Goal: Task Accomplishment & Management: Use online tool/utility

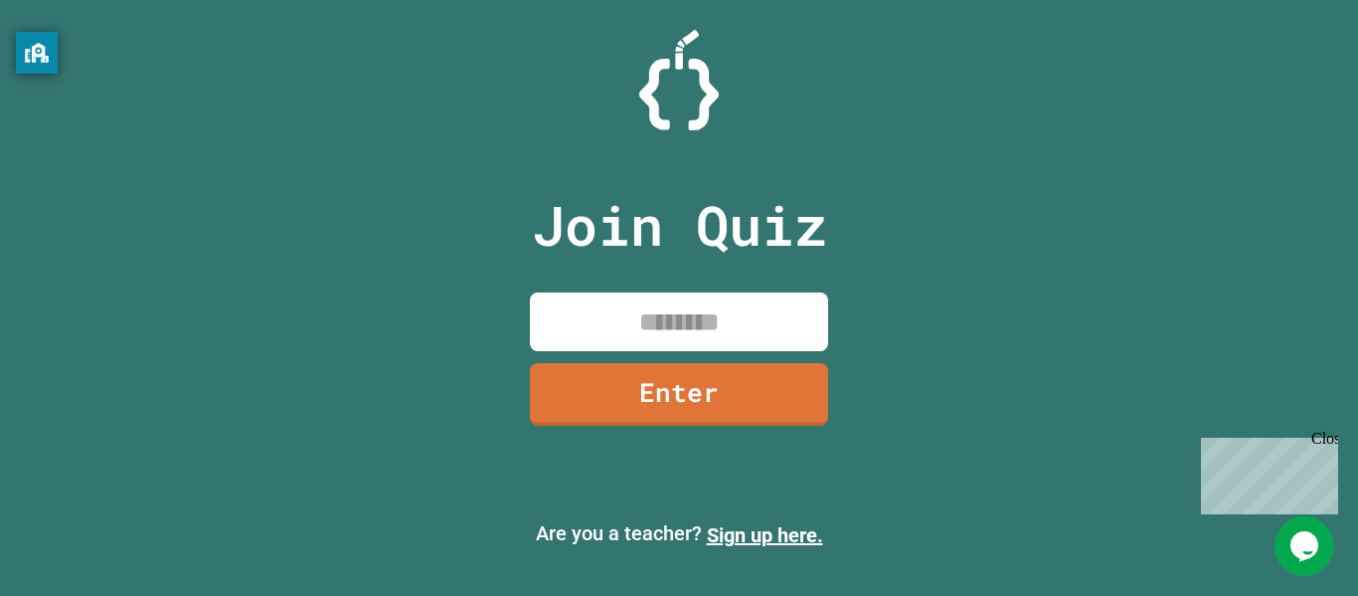
click at [697, 304] on input at bounding box center [679, 321] width 298 height 59
type input "********"
click at [714, 411] on link "Enter" at bounding box center [679, 393] width 302 height 66
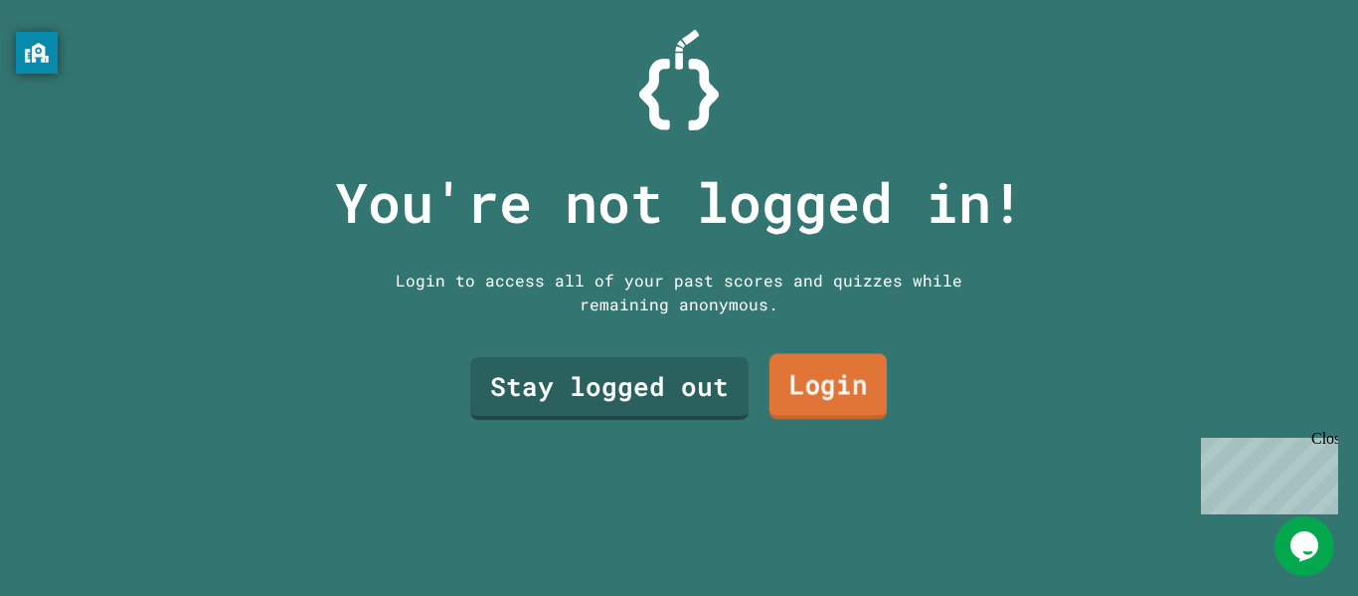
click at [813, 390] on link "Login" at bounding box center [828, 387] width 117 height 66
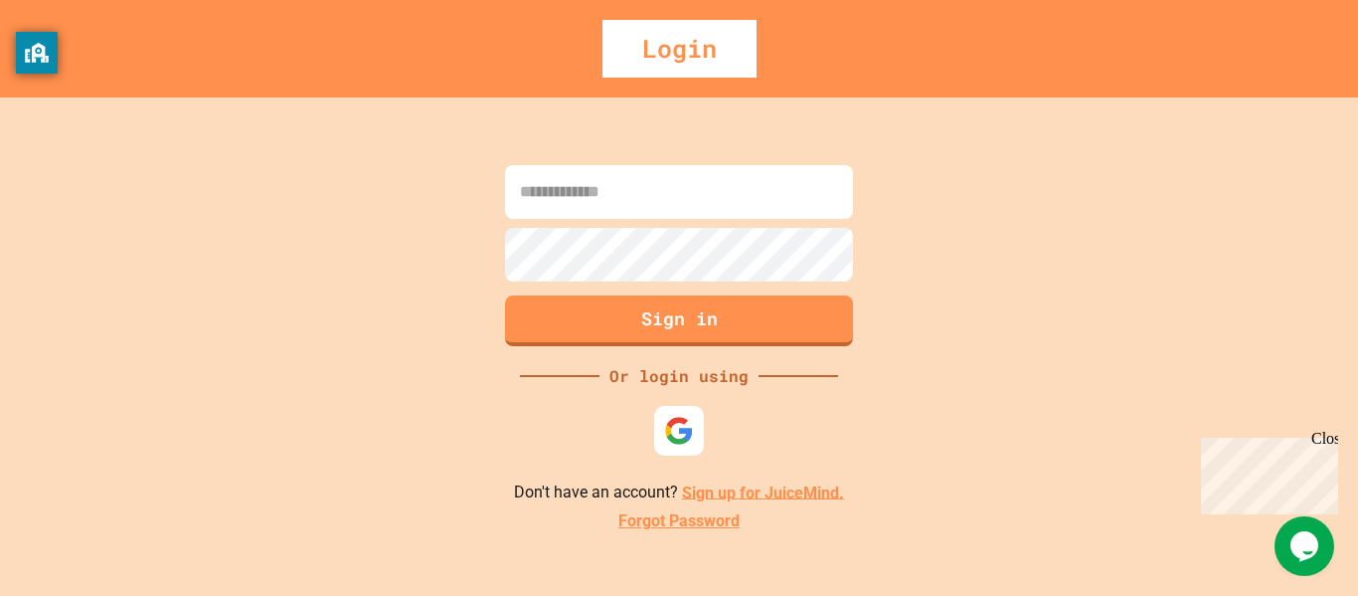
click at [674, 210] on input at bounding box center [679, 192] width 348 height 54
click at [688, 420] on img at bounding box center [679, 430] width 33 height 33
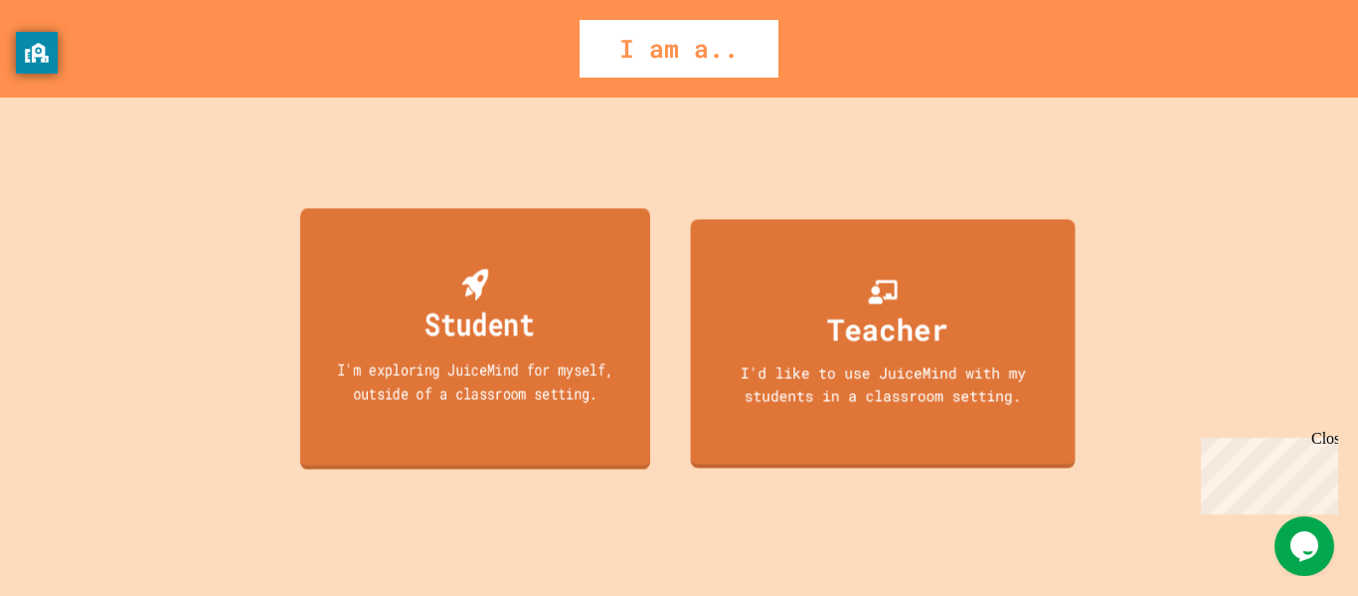
click at [548, 262] on div "Student I'm exploring JuiceMind for myself, outside of a classroom setting." at bounding box center [475, 339] width 350 height 262
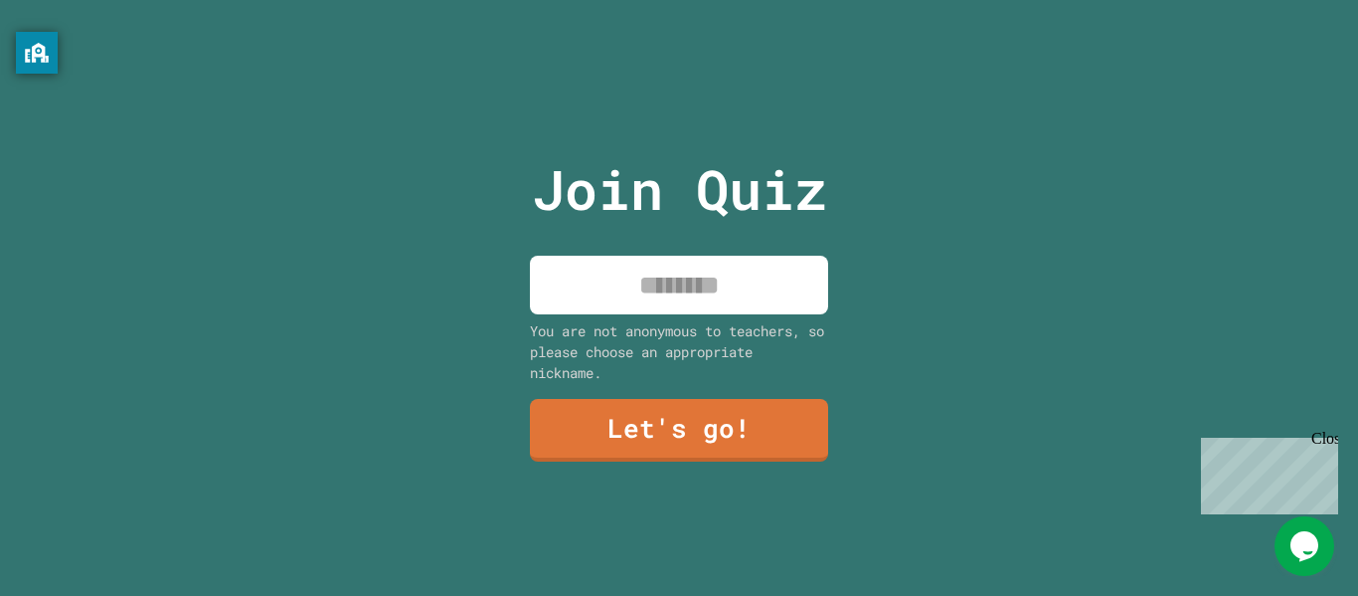
click at [562, 281] on input at bounding box center [679, 285] width 298 height 59
type input "*******"
click at [644, 462] on div "Join Quiz ******* You are not anonymous to teachers, so please choose an approp…" at bounding box center [679, 298] width 335 height 596
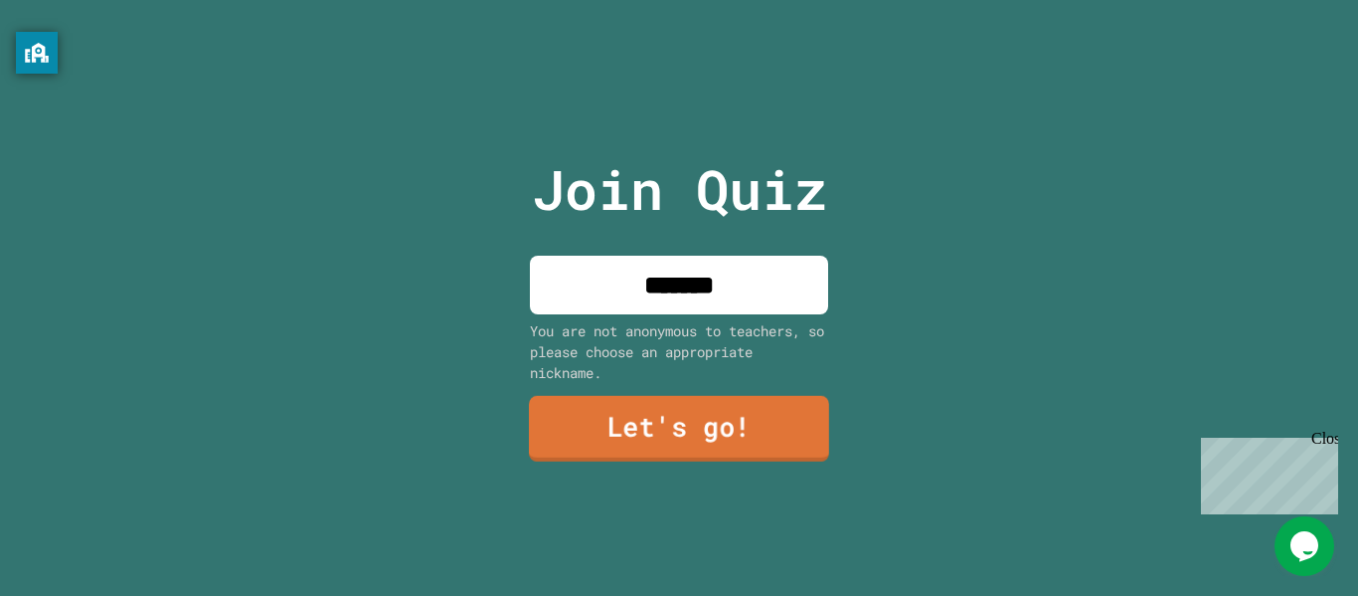
click at [642, 440] on link "Let's go!" at bounding box center [679, 429] width 300 height 66
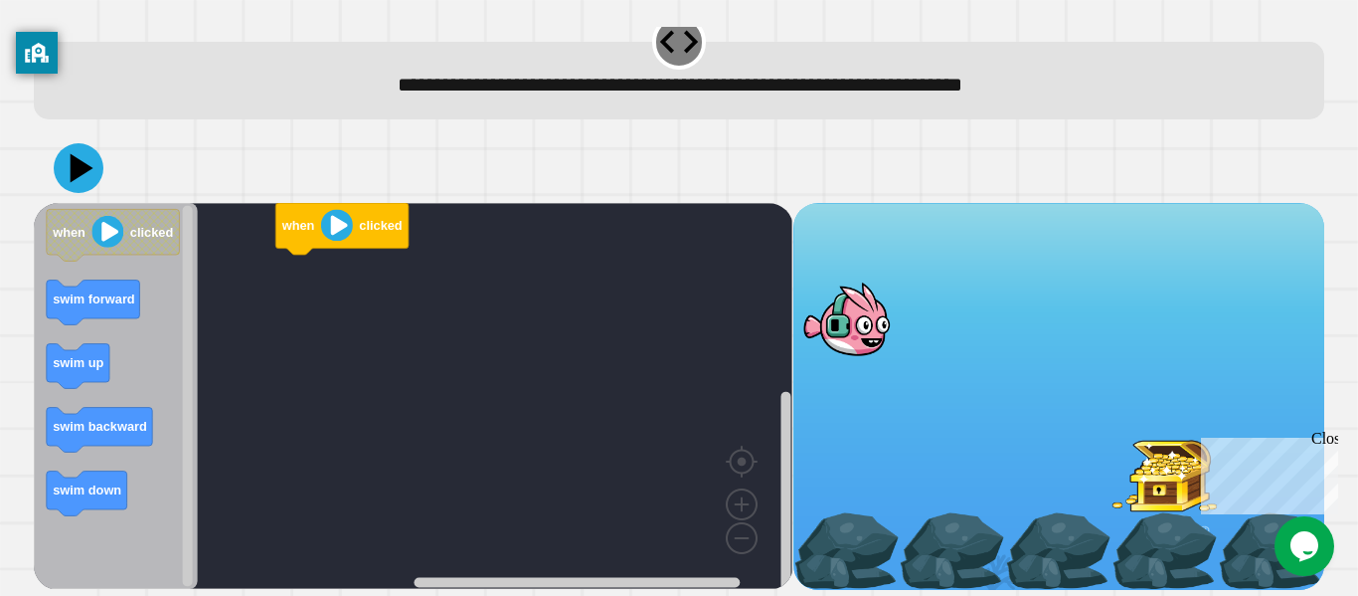
scroll to position [2, 0]
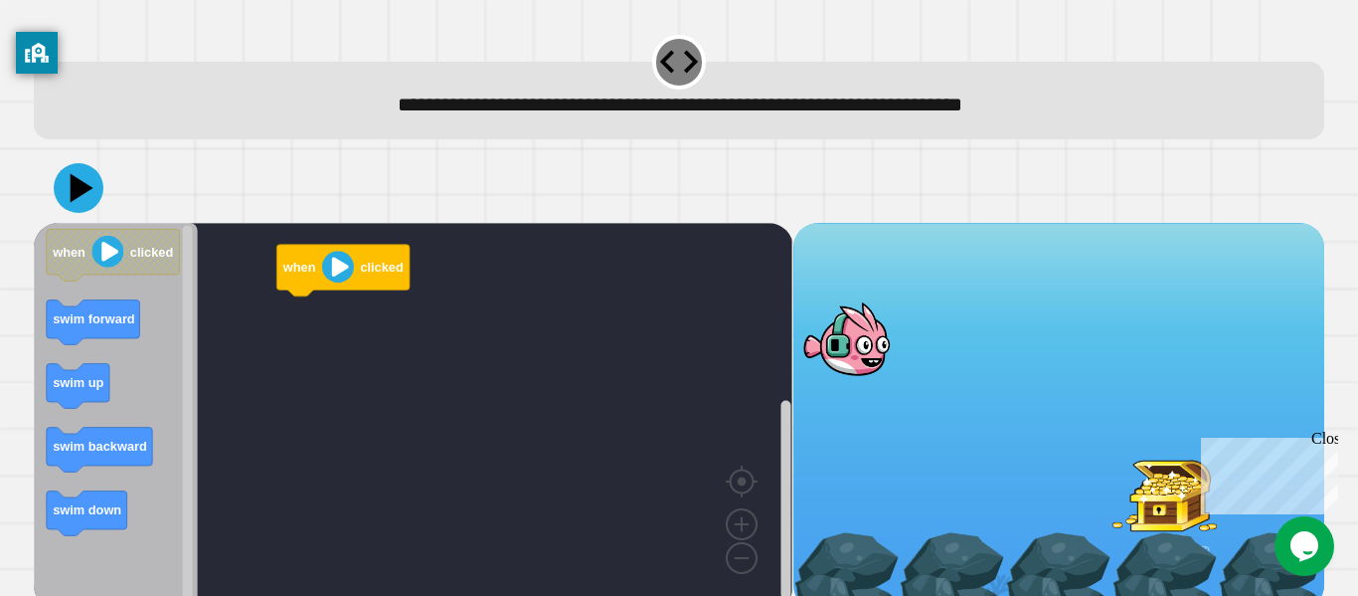
click at [1322, 444] on div "Close" at bounding box center [1324, 442] width 25 height 25
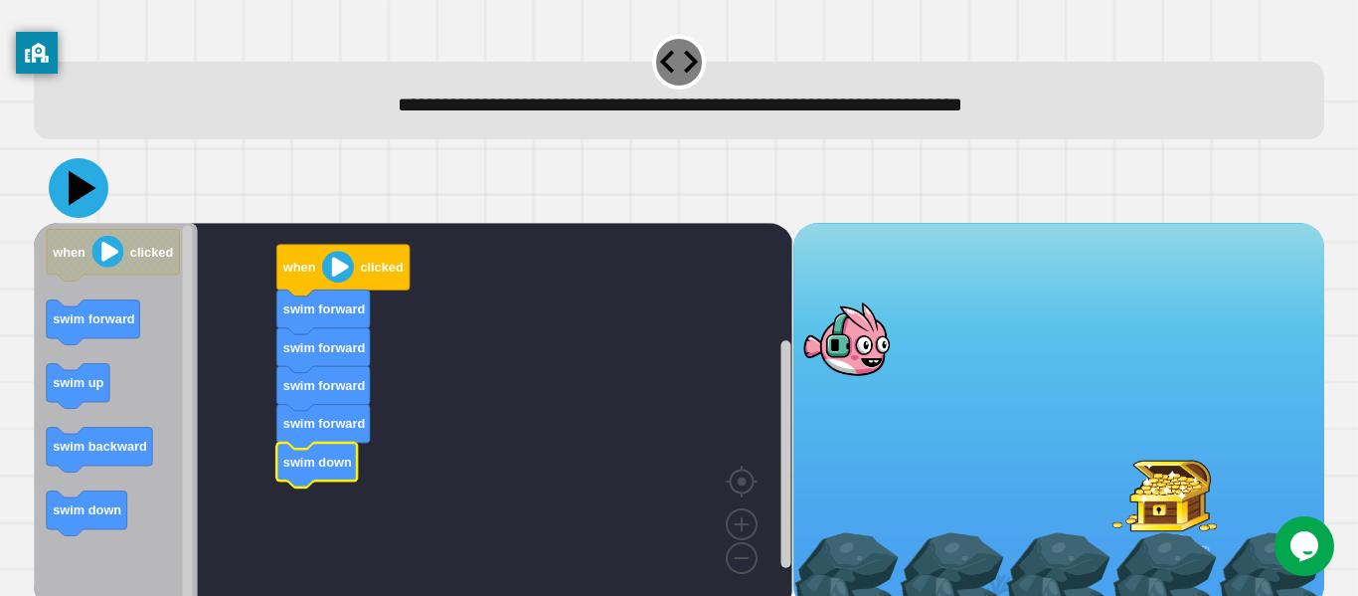
click at [74, 187] on icon at bounding box center [83, 188] width 28 height 35
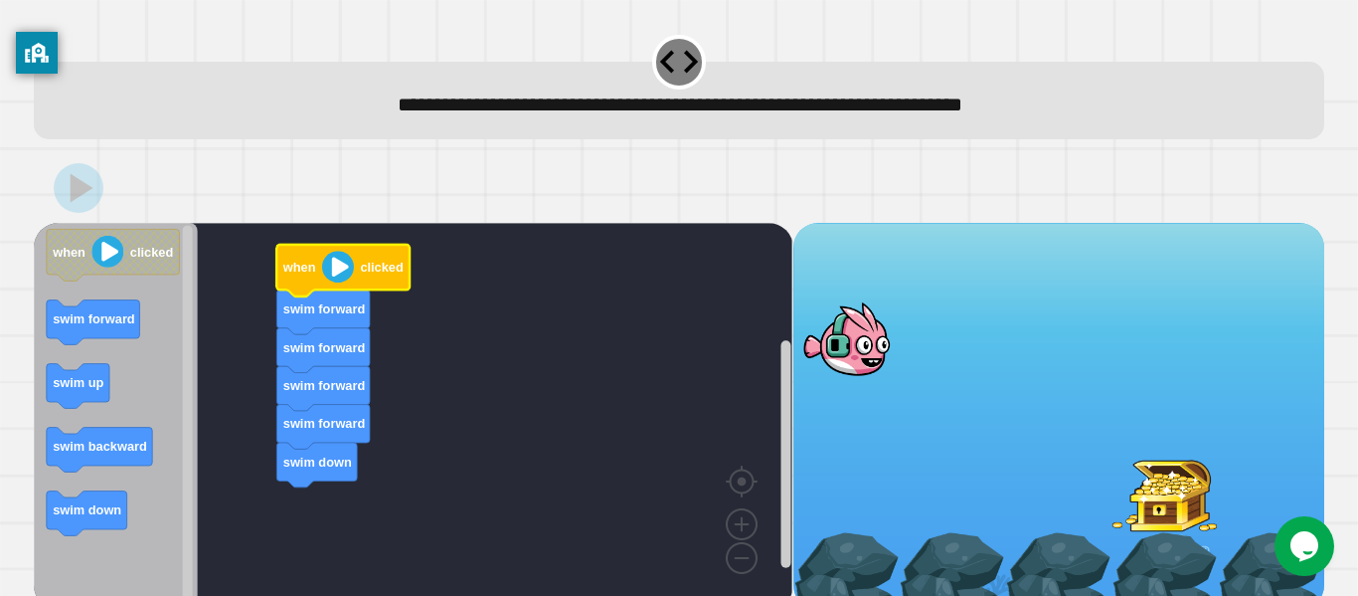
click at [340, 270] on image "Blockly Workspace" at bounding box center [338, 267] width 32 height 32
click at [112, 244] on image "Blockly Workspace" at bounding box center [108, 252] width 32 height 32
click at [326, 276] on image "Blockly Workspace" at bounding box center [338, 267] width 32 height 32
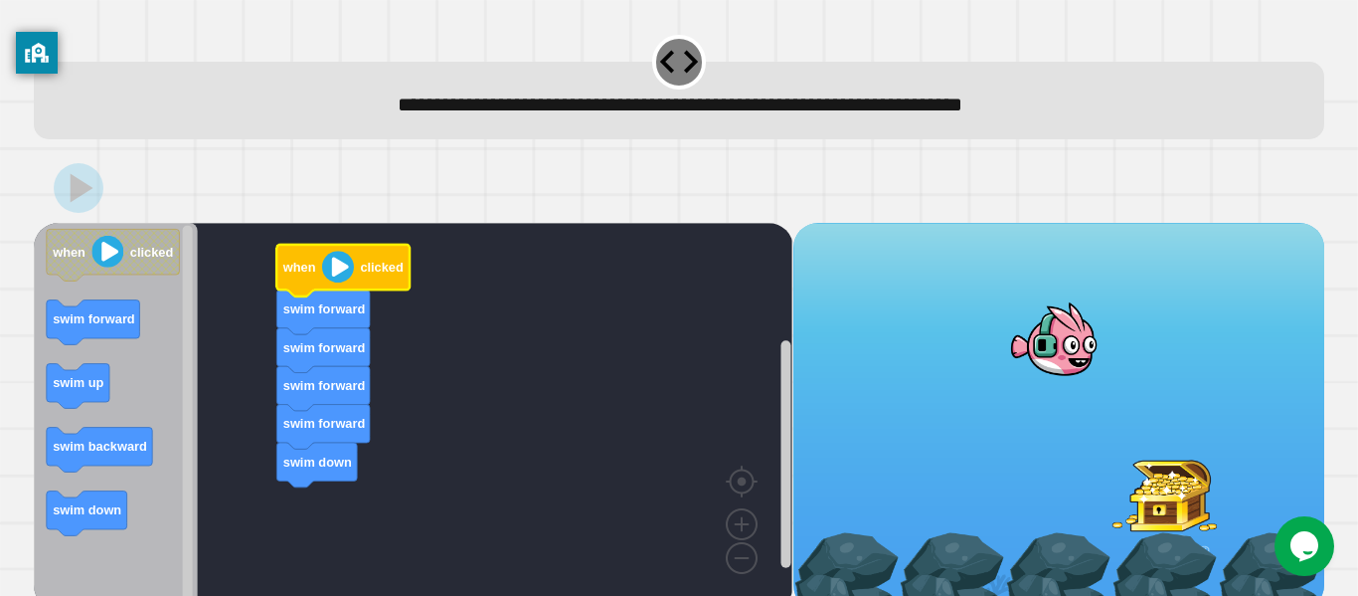
click at [326, 276] on image "Blockly Workspace" at bounding box center [338, 267] width 32 height 32
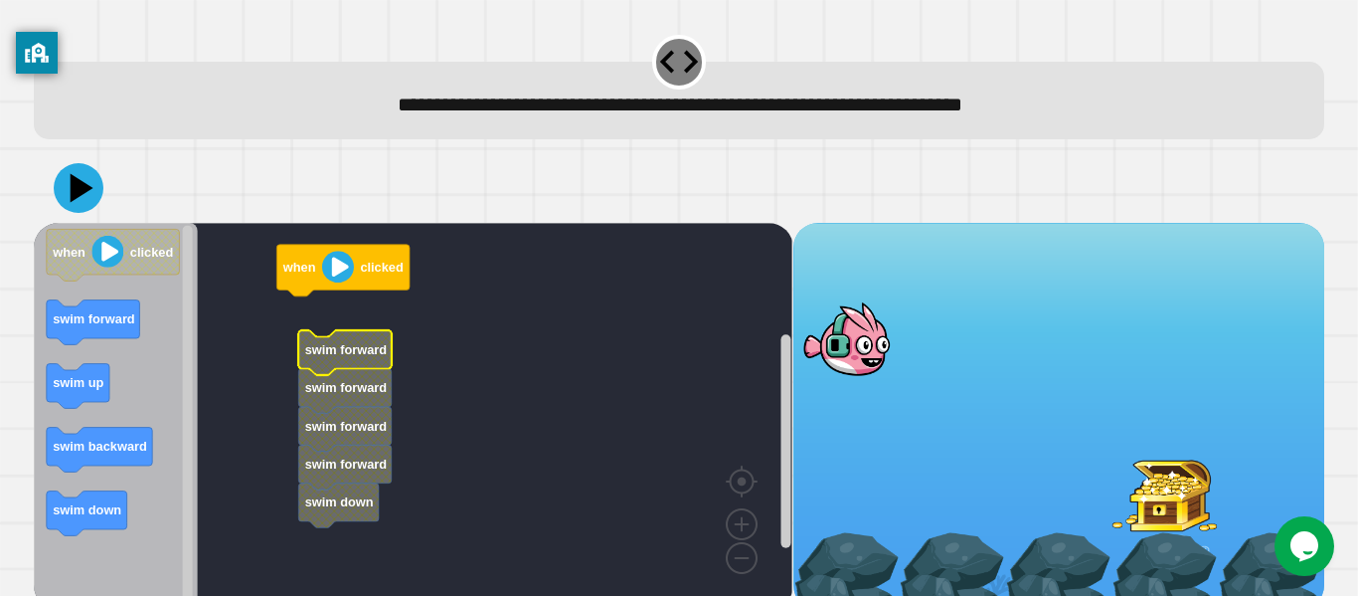
click at [325, 360] on icon "Blockly Workspace" at bounding box center [344, 352] width 93 height 45
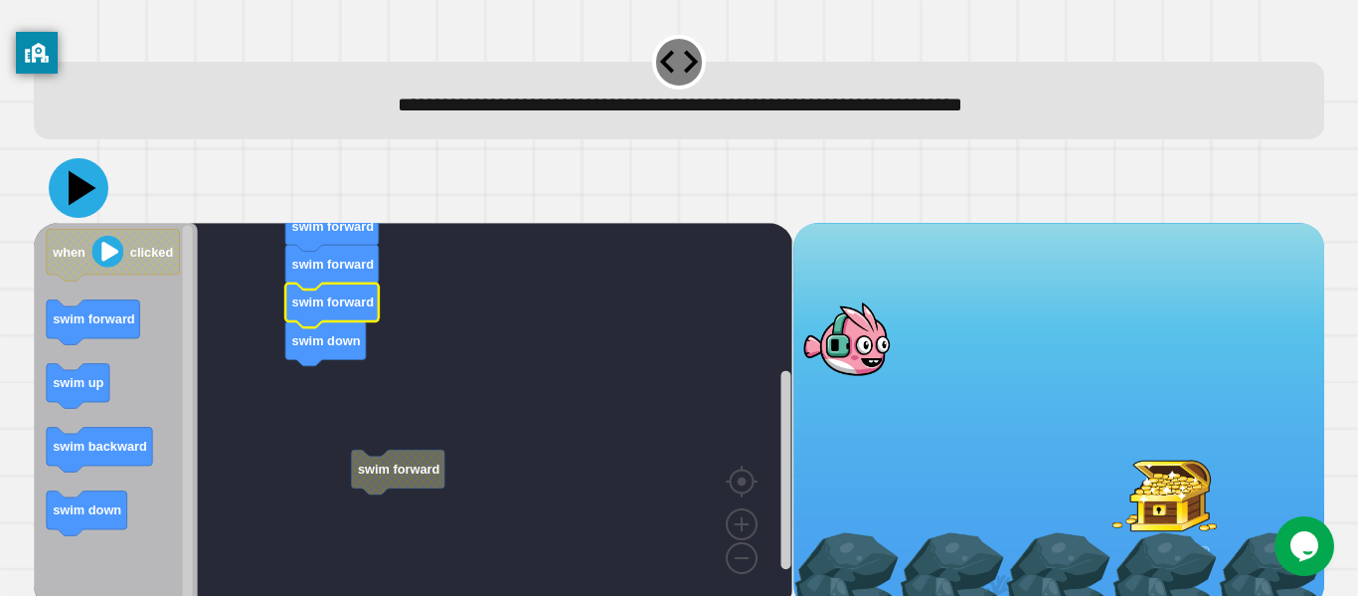
click at [74, 208] on icon at bounding box center [79, 188] width 60 height 60
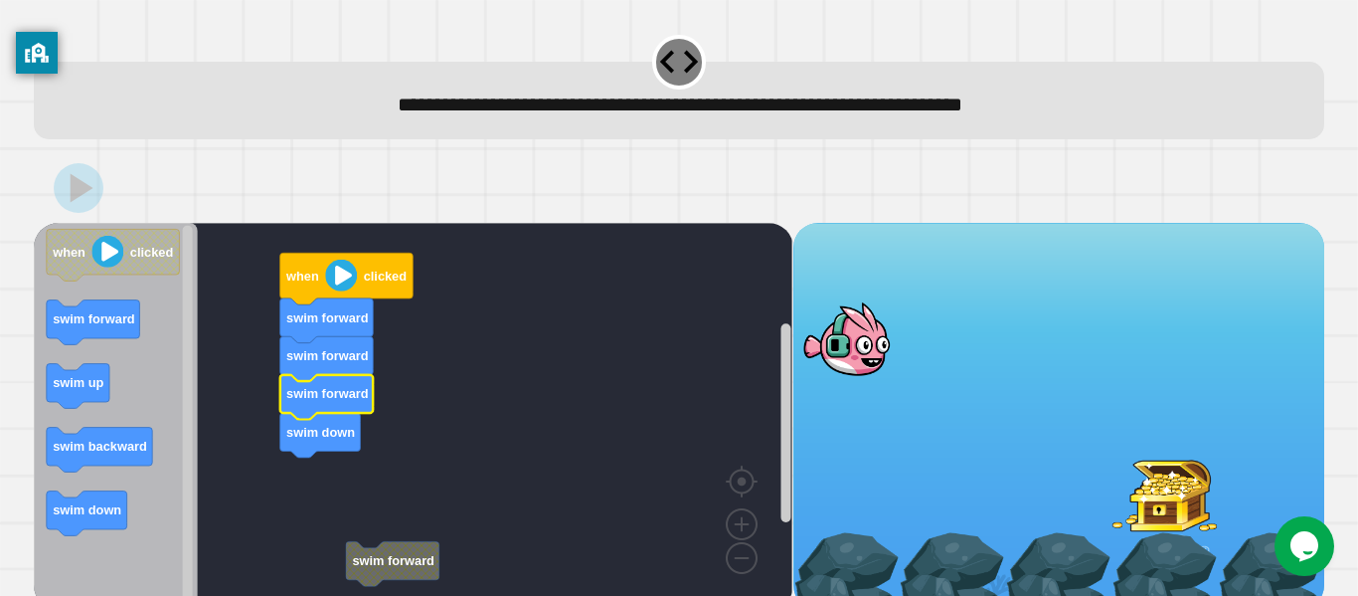
click at [341, 280] on image "Blockly Workspace" at bounding box center [341, 276] width 32 height 32
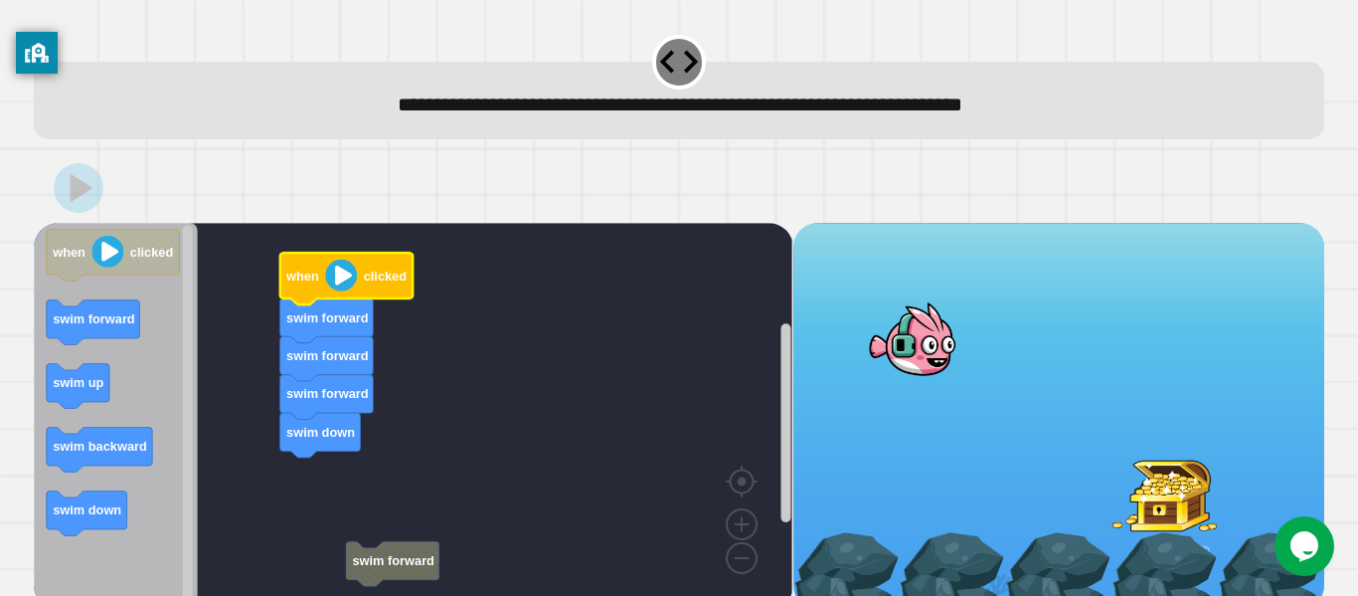
click at [341, 280] on image "Blockly Workspace" at bounding box center [341, 276] width 32 height 32
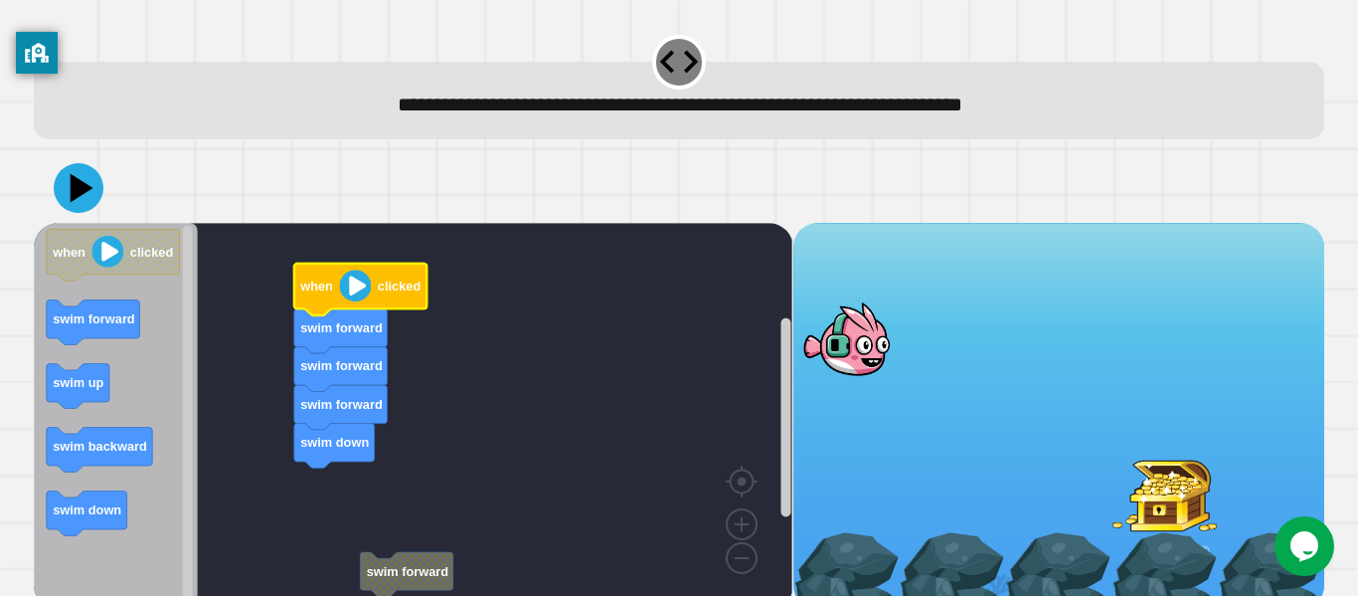
click at [346, 300] on image "Blockly Workspace" at bounding box center [356, 285] width 32 height 32
click at [352, 290] on image "Blockly Workspace" at bounding box center [356, 285] width 32 height 32
click at [370, 294] on image "Blockly Workspace" at bounding box center [356, 285] width 32 height 32
click at [85, 189] on icon at bounding box center [83, 188] width 28 height 35
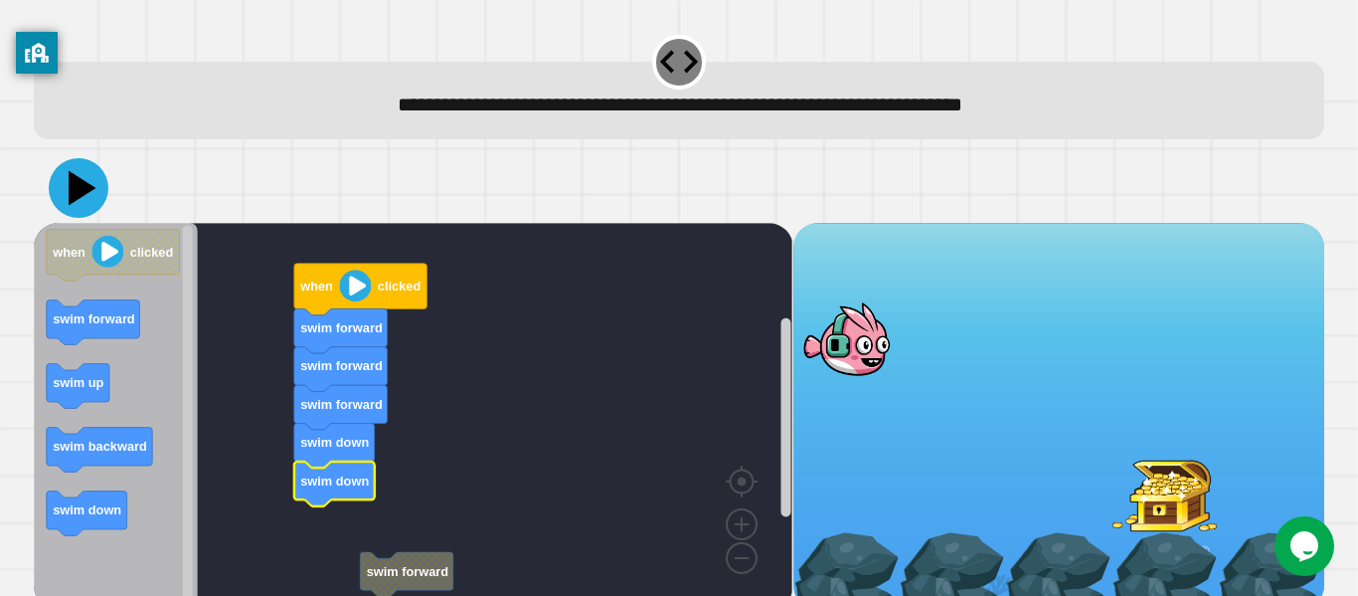
click at [85, 188] on icon at bounding box center [83, 188] width 28 height 35
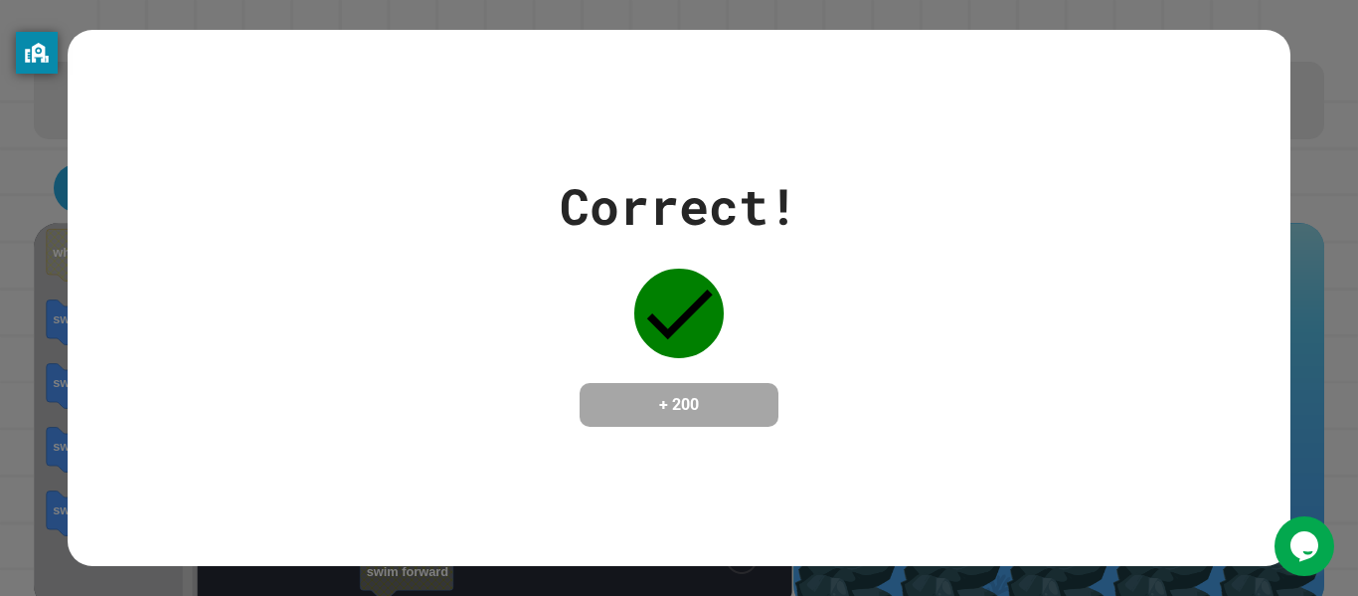
click at [656, 289] on icon at bounding box center [678, 312] width 89 height 89
click at [661, 332] on icon at bounding box center [678, 312] width 89 height 89
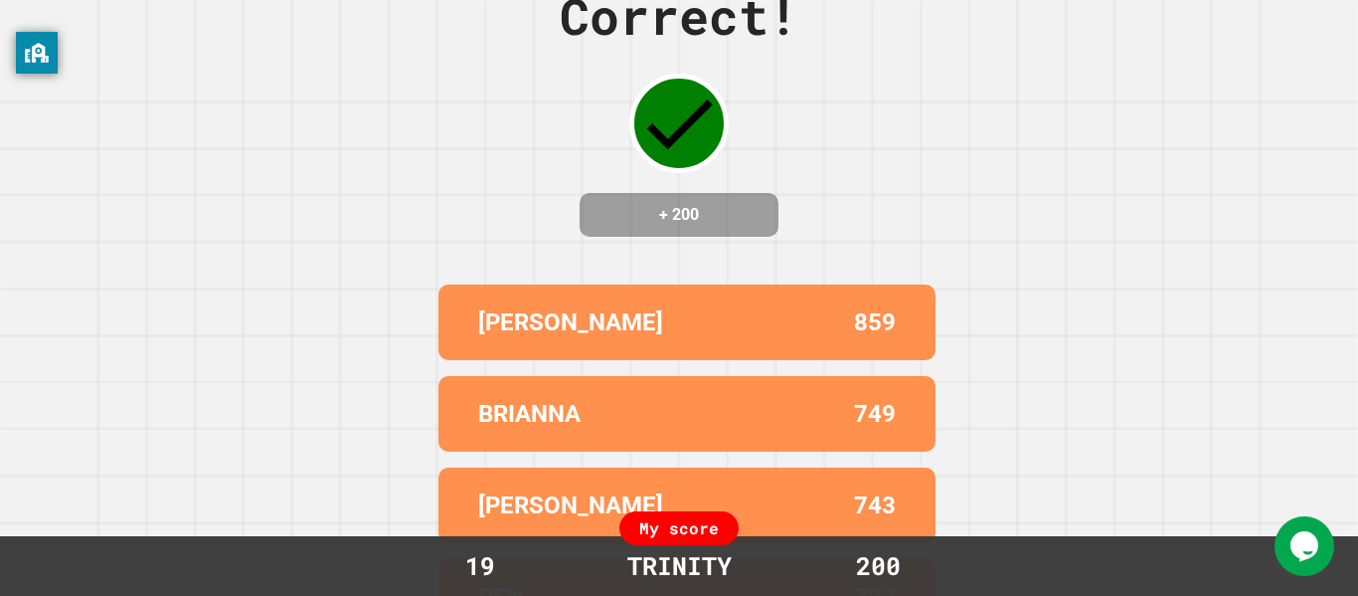
scroll to position [0, 0]
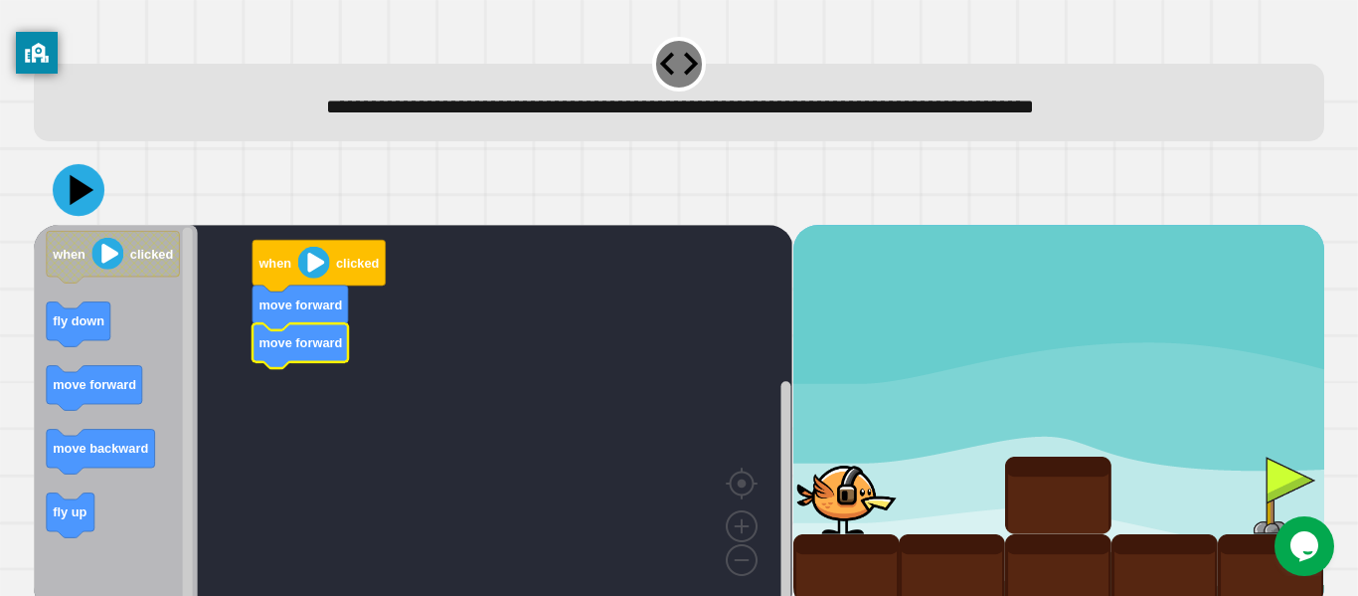
click at [91, 209] on icon at bounding box center [79, 190] width 52 height 52
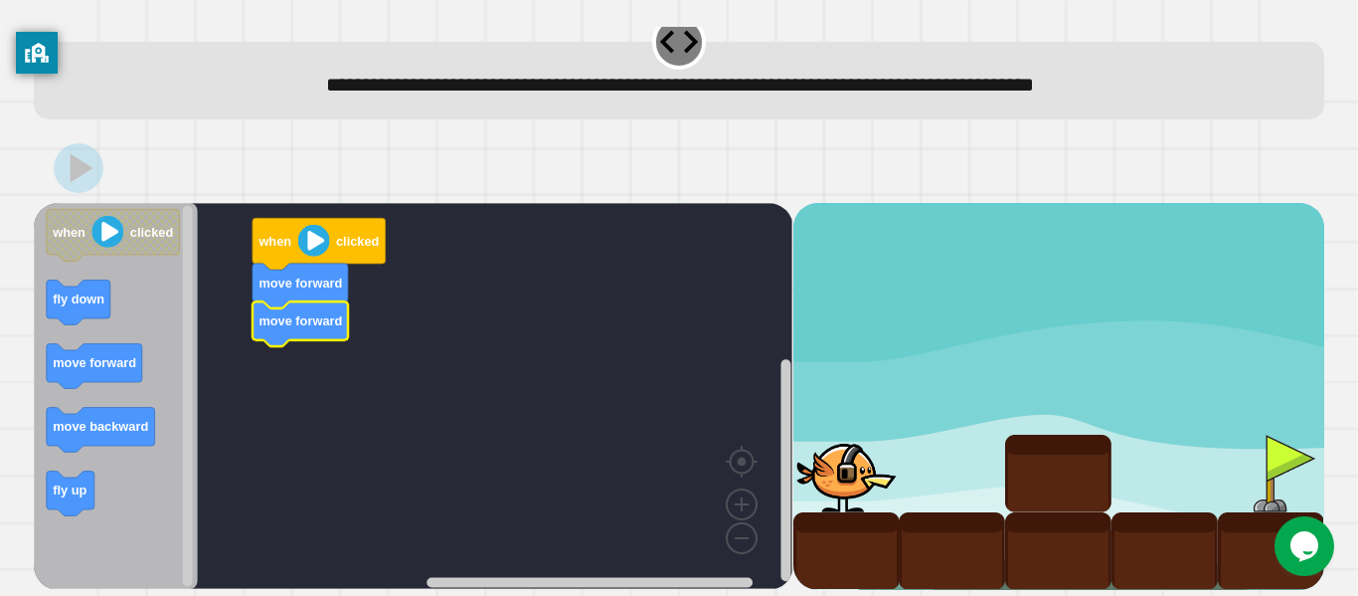
scroll to position [23, 0]
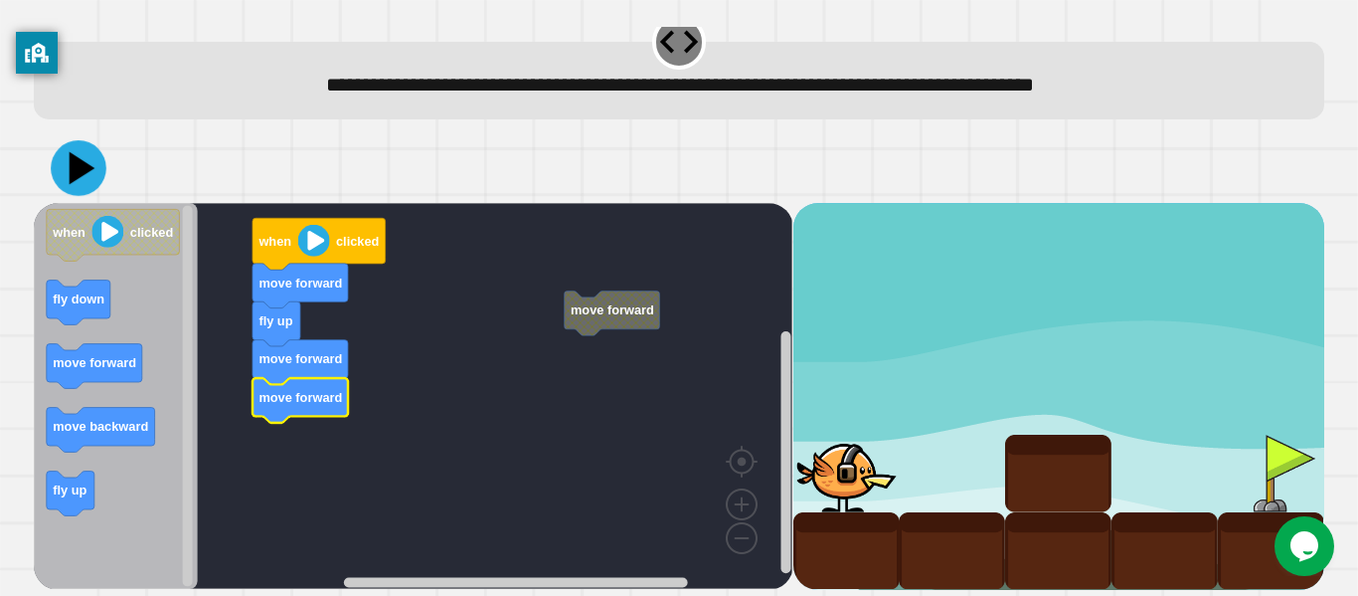
click at [88, 179] on icon at bounding box center [79, 168] width 56 height 56
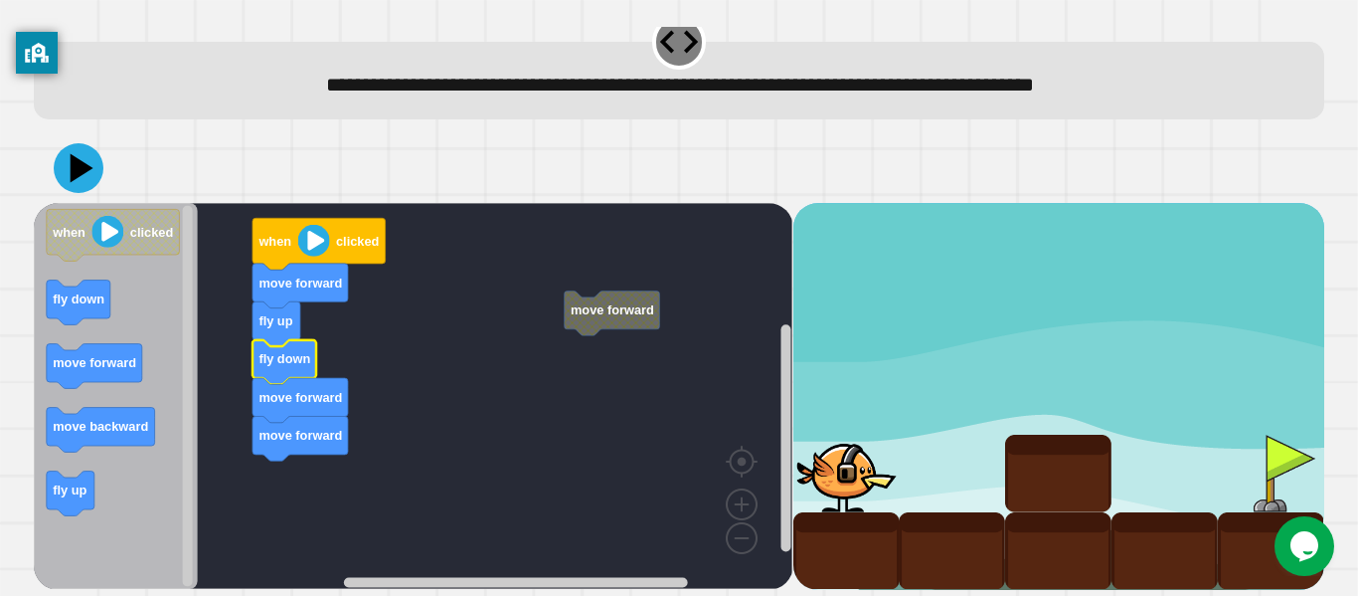
click at [100, 181] on div at bounding box center [679, 168] width 1291 height 70
click at [85, 173] on icon at bounding box center [82, 168] width 27 height 34
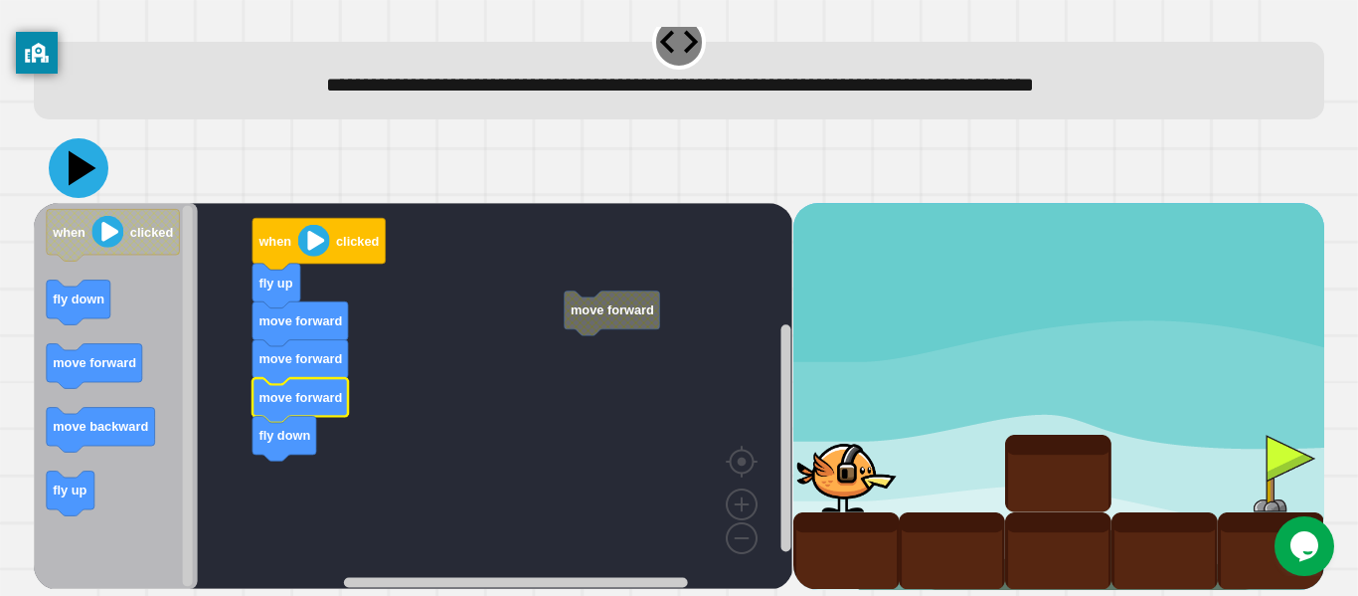
click at [90, 173] on icon at bounding box center [79, 168] width 60 height 60
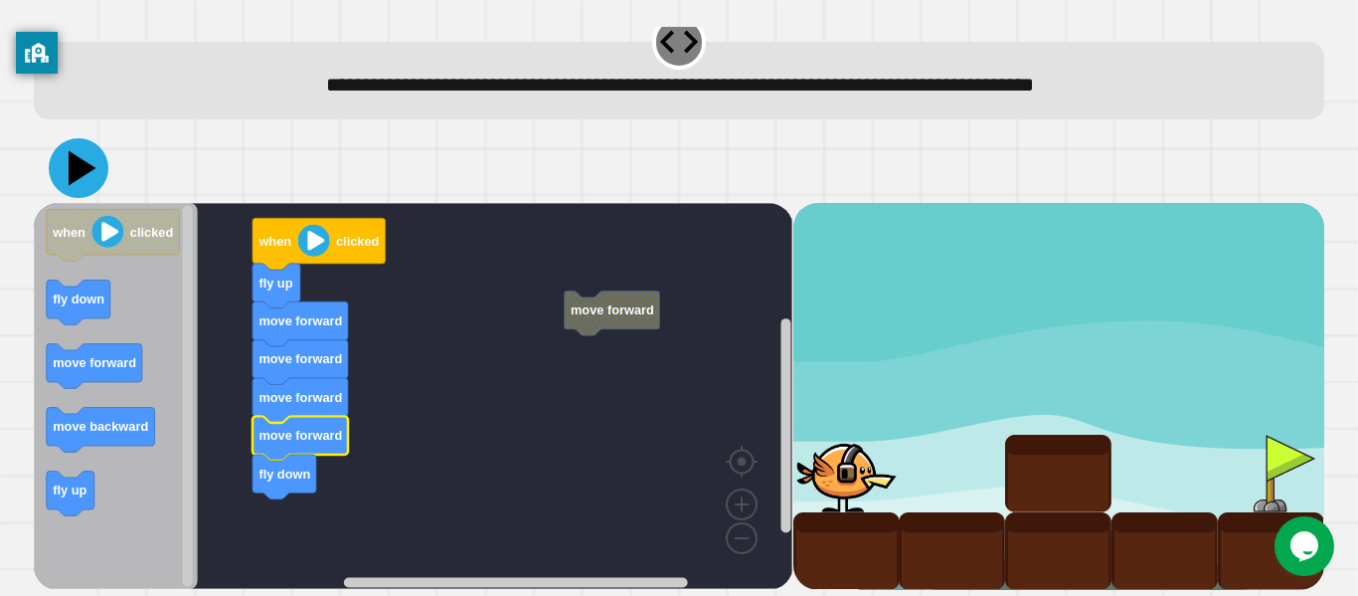
click at [88, 165] on icon at bounding box center [79, 168] width 60 height 60
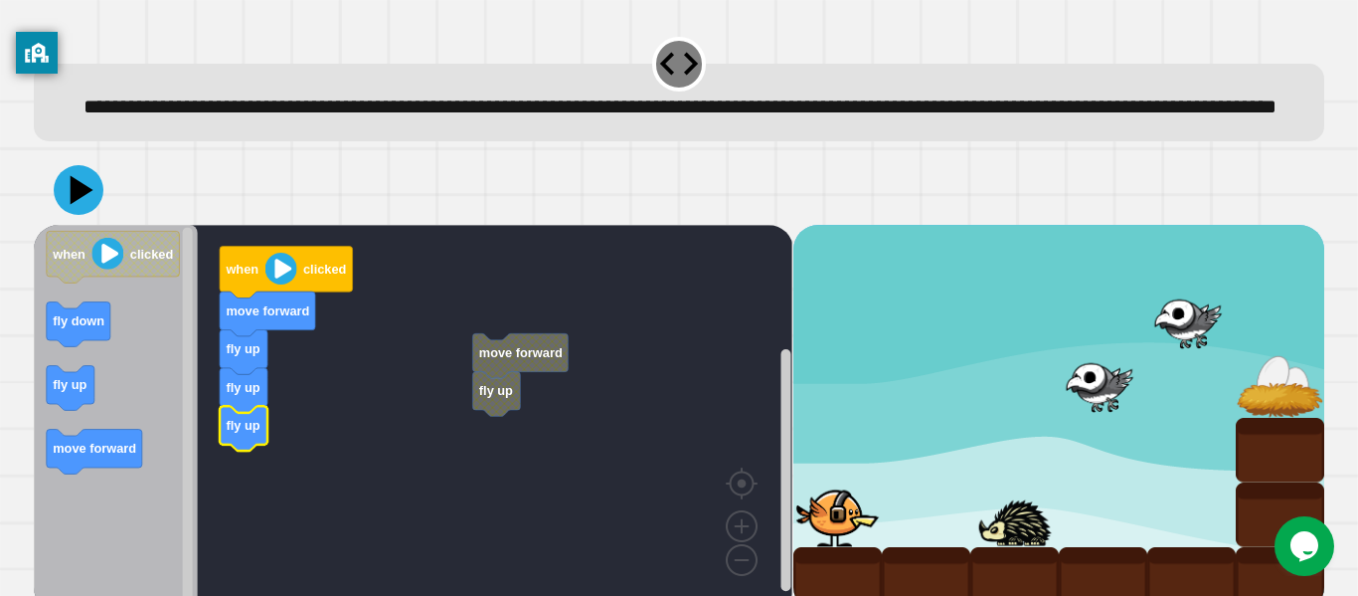
click at [261, 480] on rect "Blockly Workspace" at bounding box center [413, 418] width 759 height 386
click at [72, 208] on icon at bounding box center [83, 190] width 28 height 35
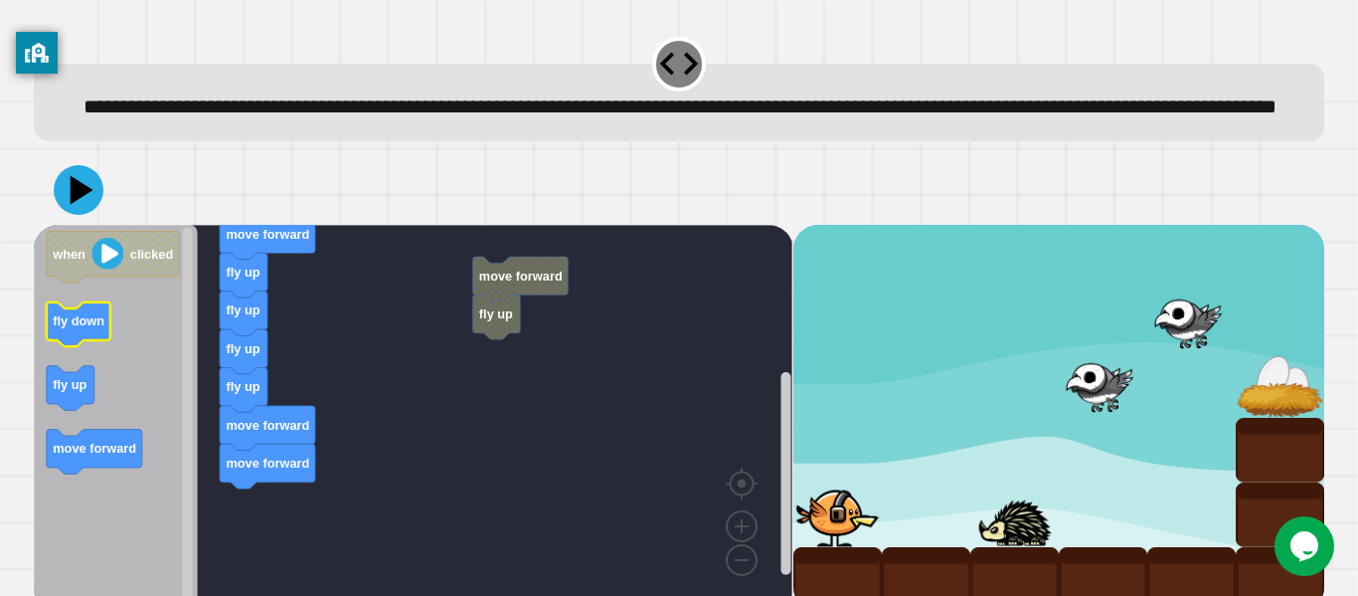
click at [72, 328] on text "fly down" at bounding box center [79, 320] width 52 height 15
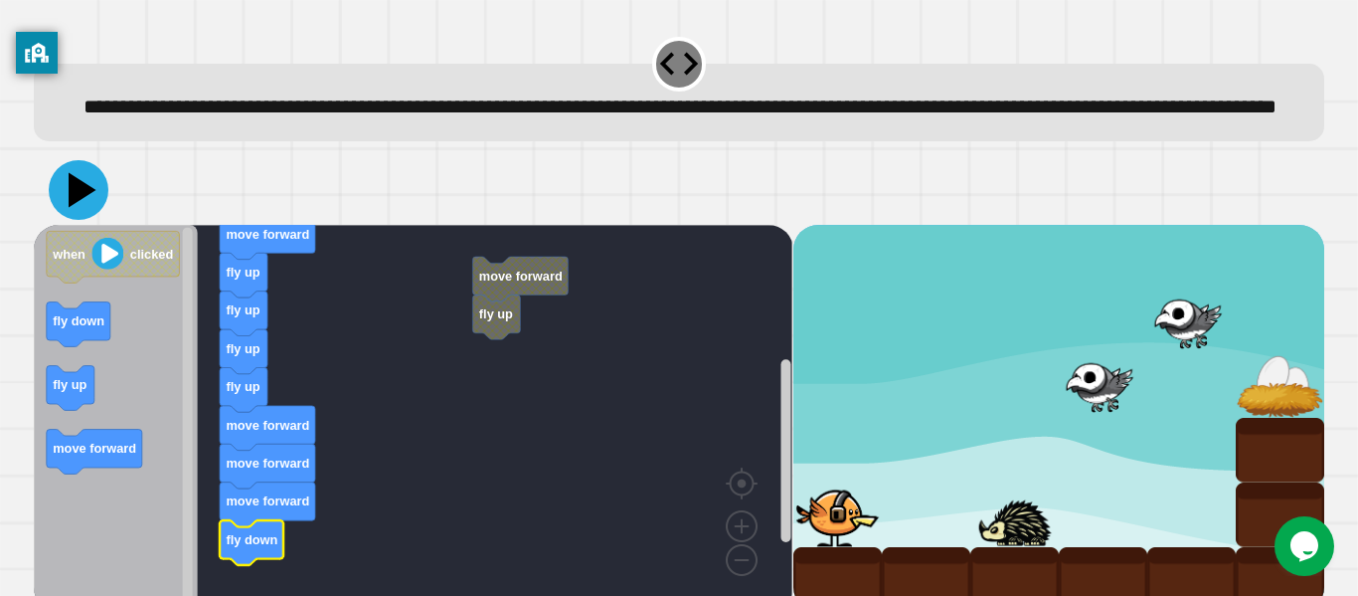
click at [79, 220] on icon at bounding box center [79, 190] width 60 height 60
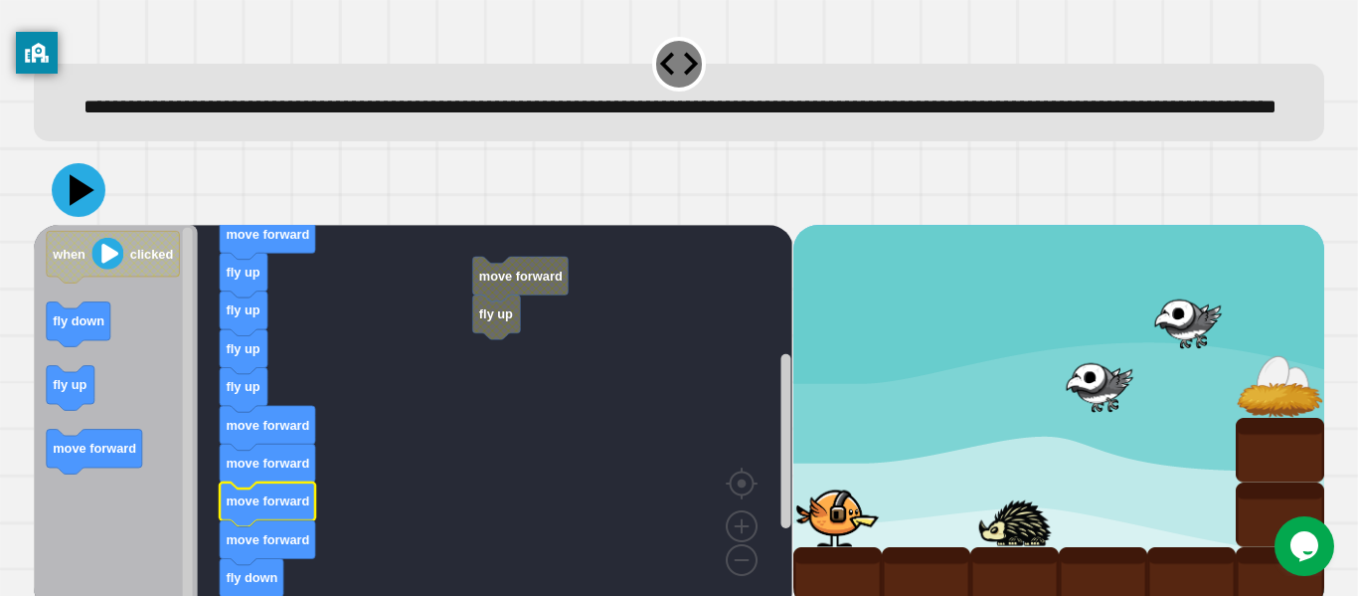
click at [83, 217] on icon at bounding box center [79, 190] width 54 height 54
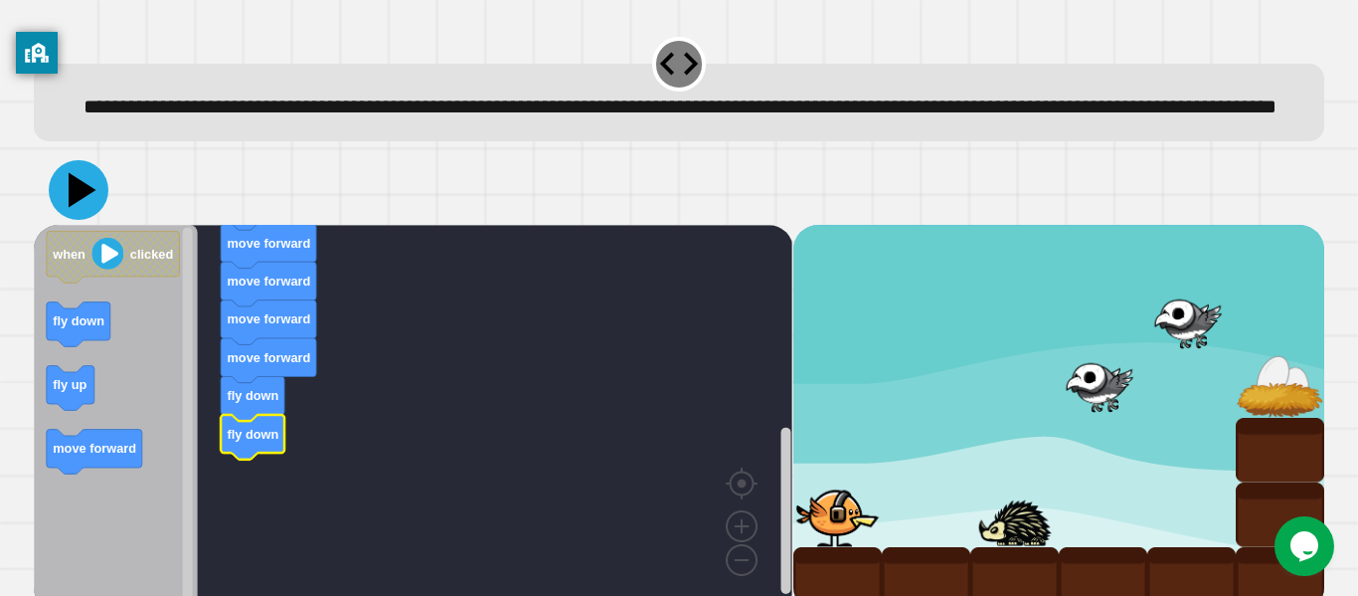
click at [82, 220] on icon at bounding box center [79, 190] width 60 height 60
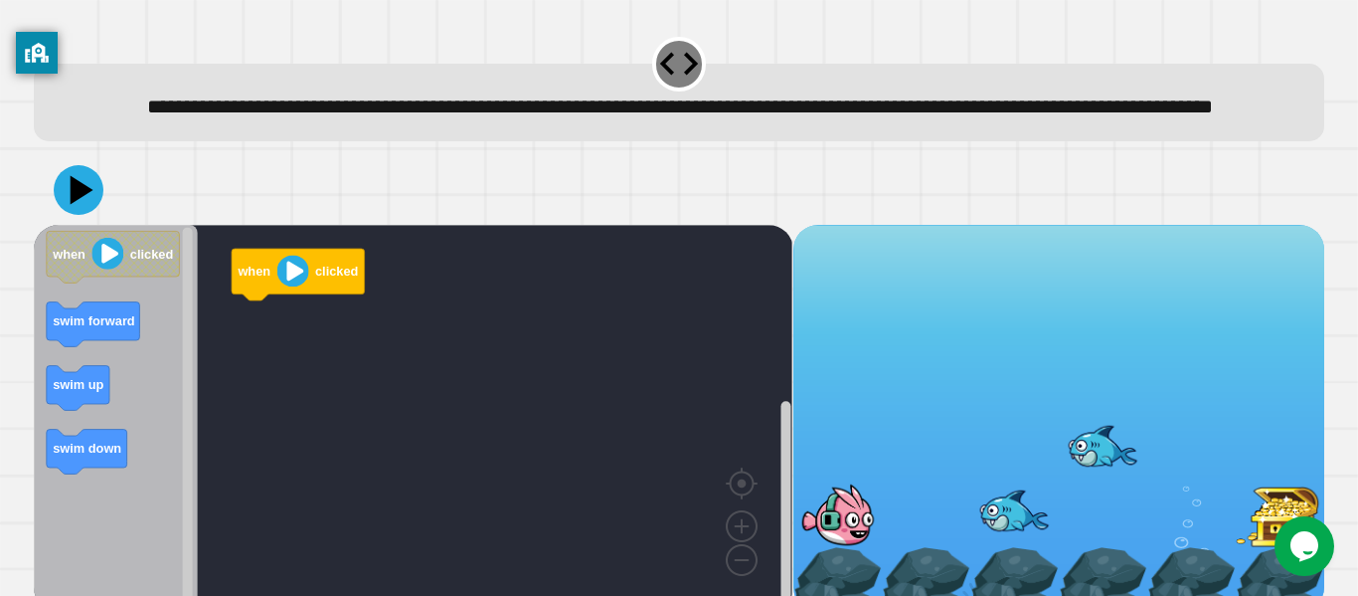
scroll to position [0, 0]
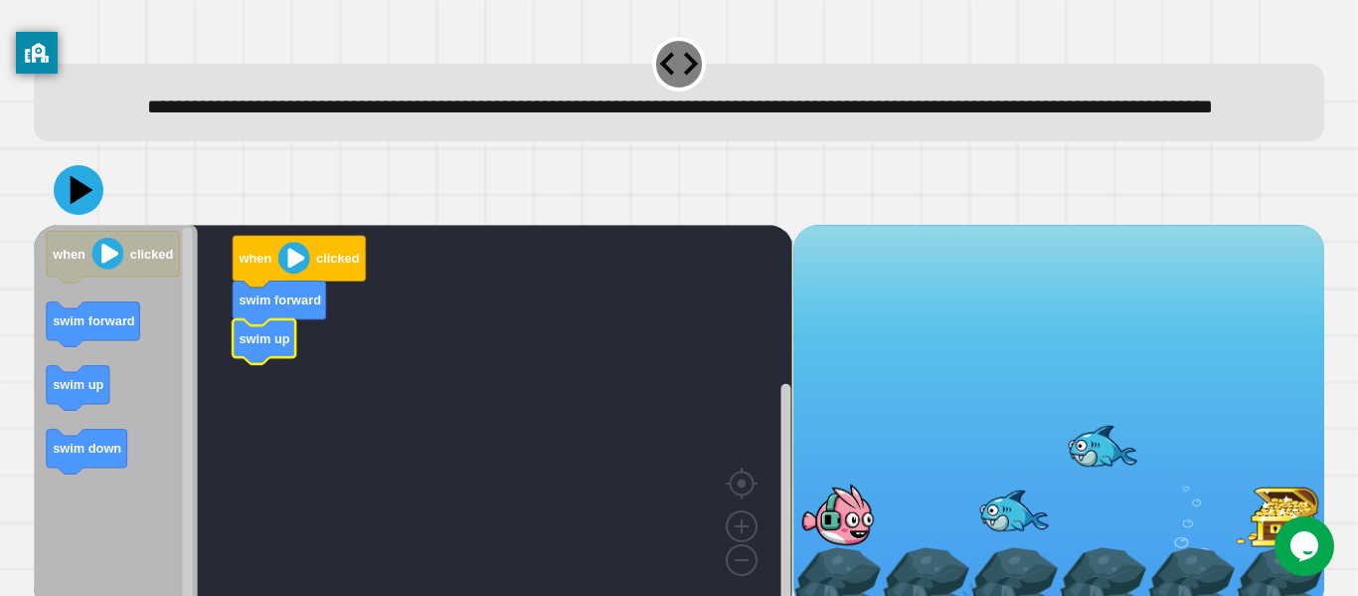
click at [35, 415] on icon "Blockly Workspace" at bounding box center [116, 418] width 164 height 386
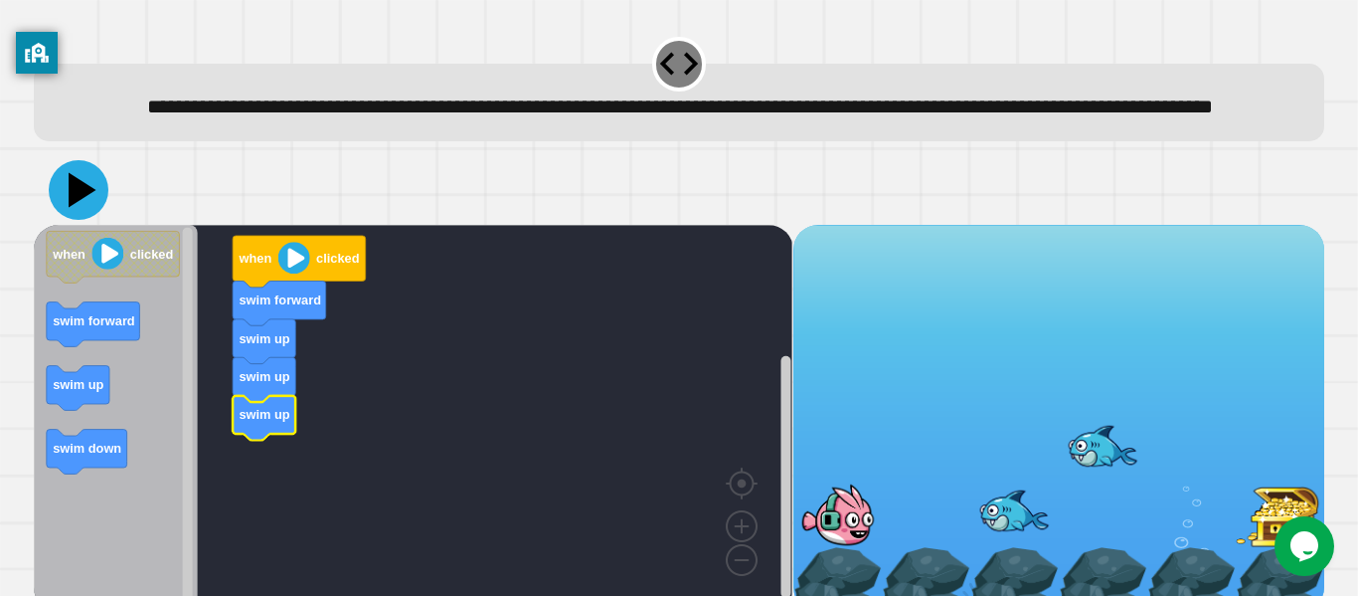
click at [86, 215] on icon at bounding box center [79, 190] width 60 height 60
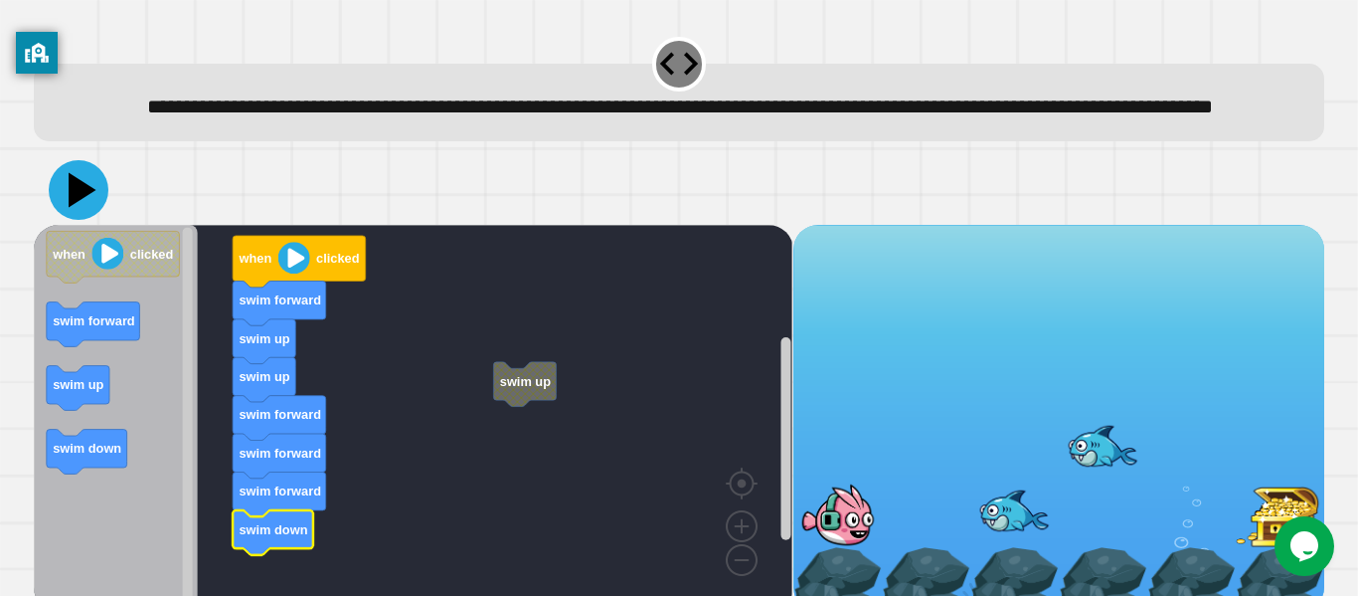
click at [79, 220] on icon at bounding box center [79, 190] width 60 height 60
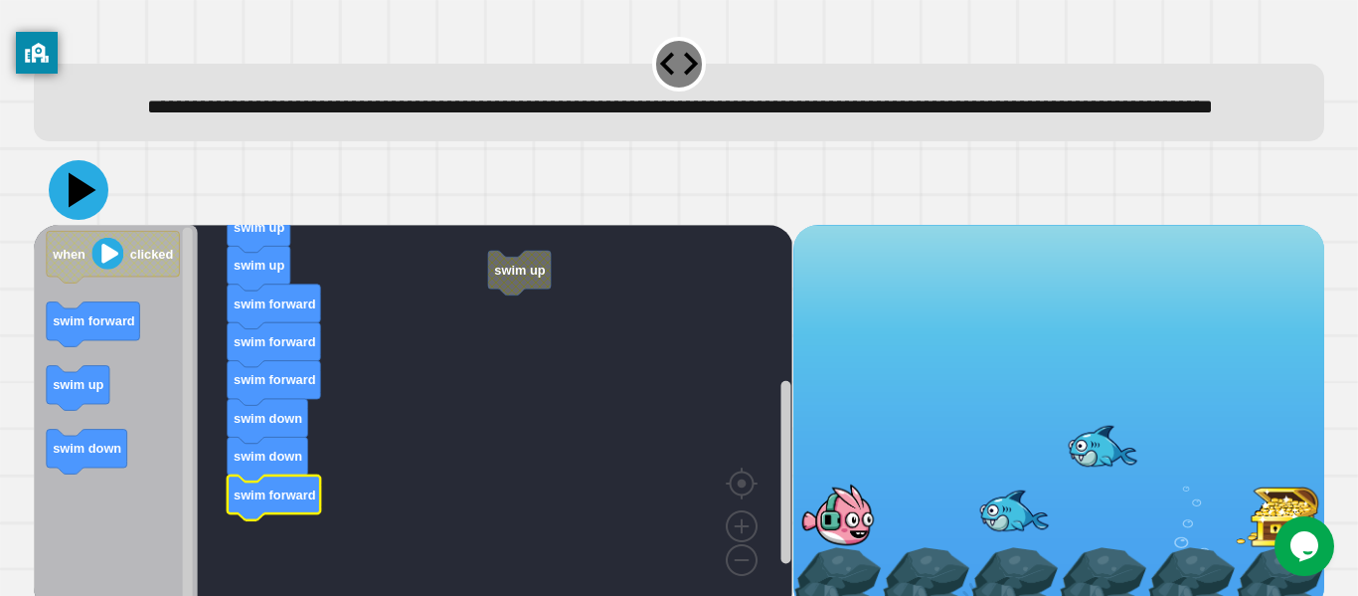
click at [78, 207] on icon at bounding box center [79, 190] width 60 height 60
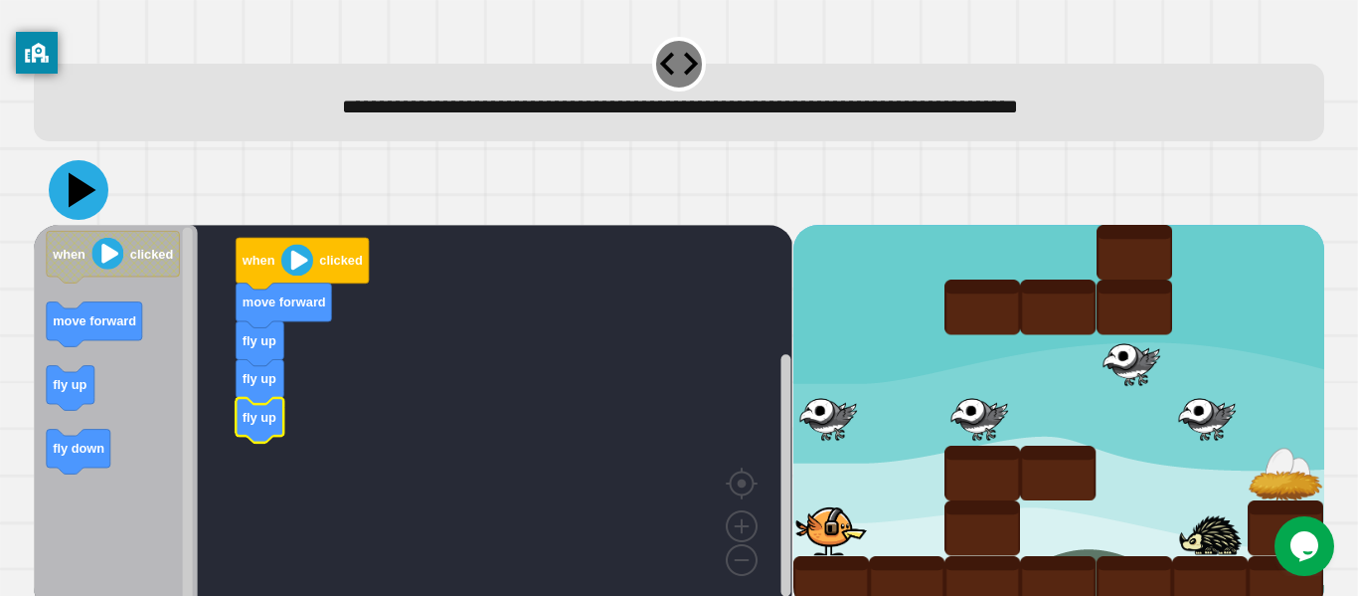
click at [97, 190] on icon at bounding box center [79, 190] width 60 height 60
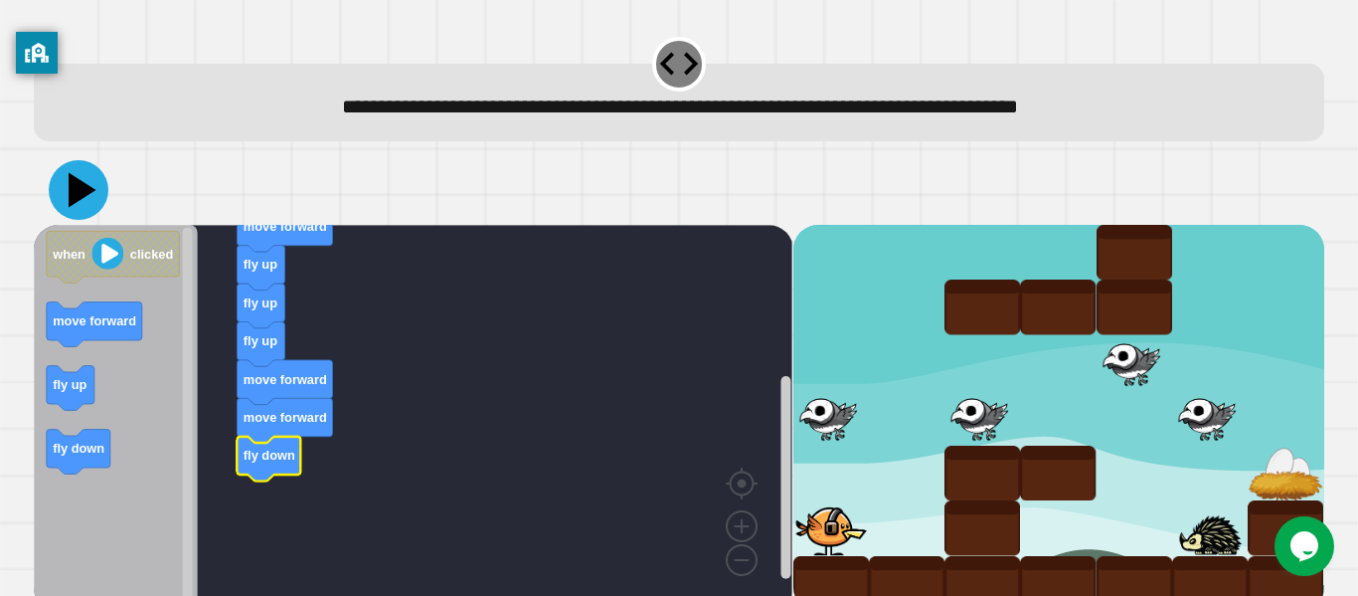
click at [89, 173] on icon at bounding box center [79, 190] width 60 height 60
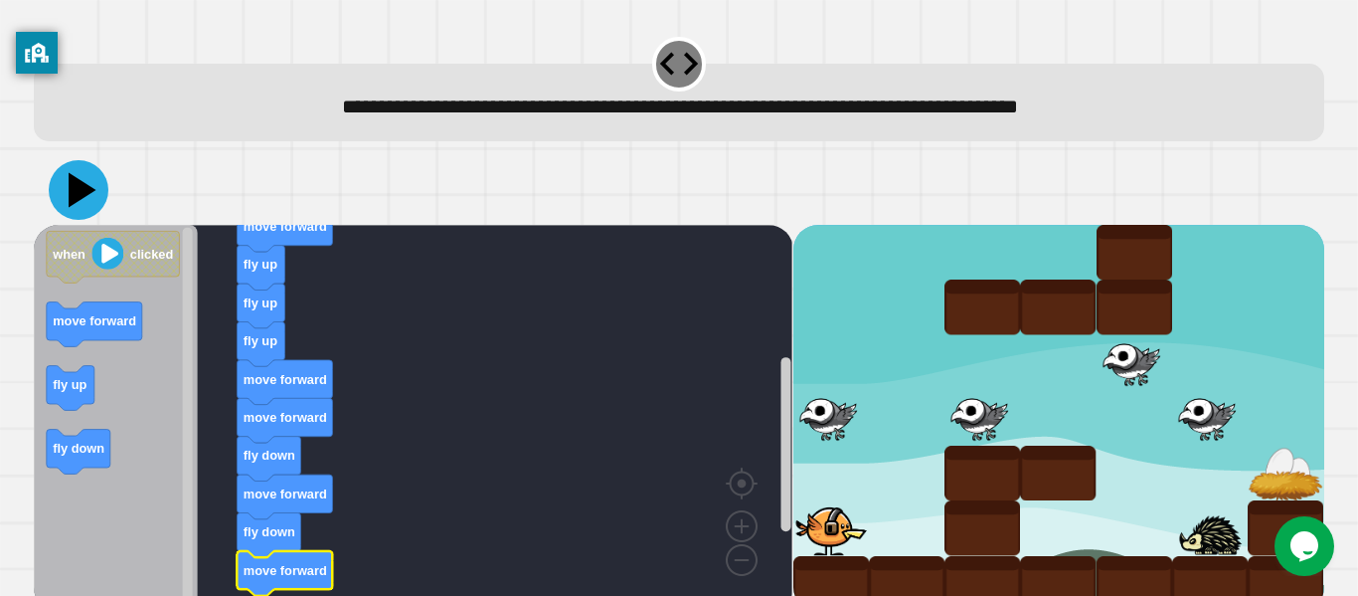
click at [78, 192] on icon at bounding box center [83, 190] width 28 height 35
click at [83, 186] on icon at bounding box center [83, 190] width 28 height 35
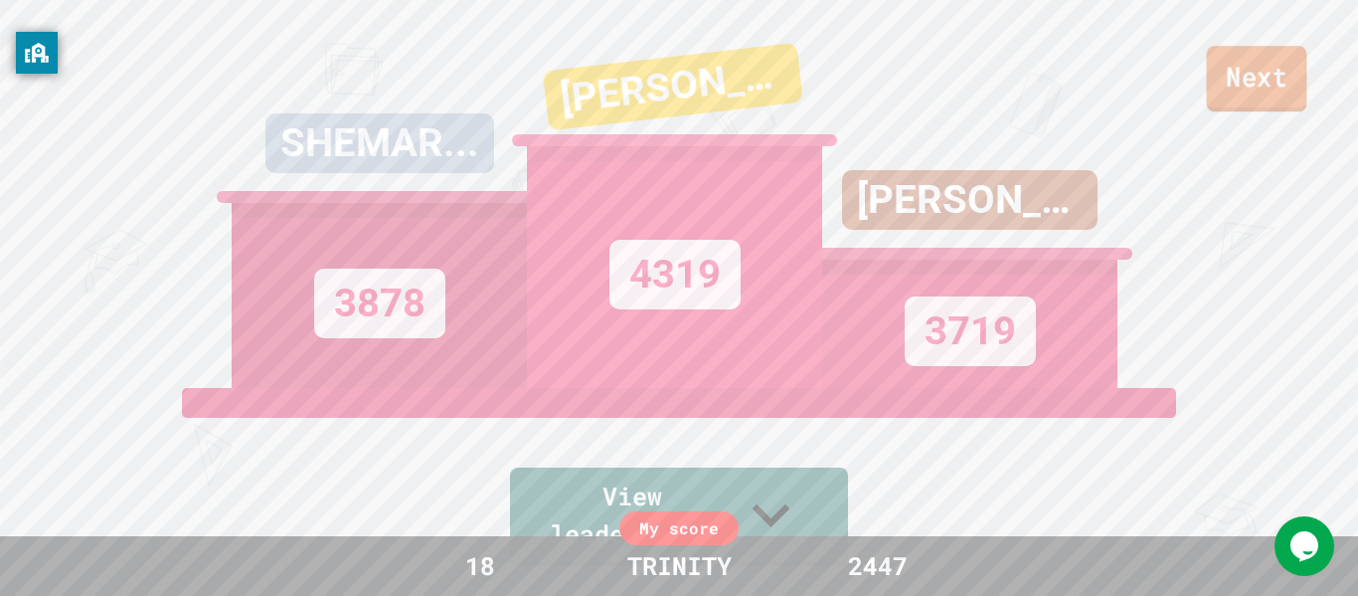
click at [1229, 100] on link "Next" at bounding box center [1257, 79] width 100 height 66
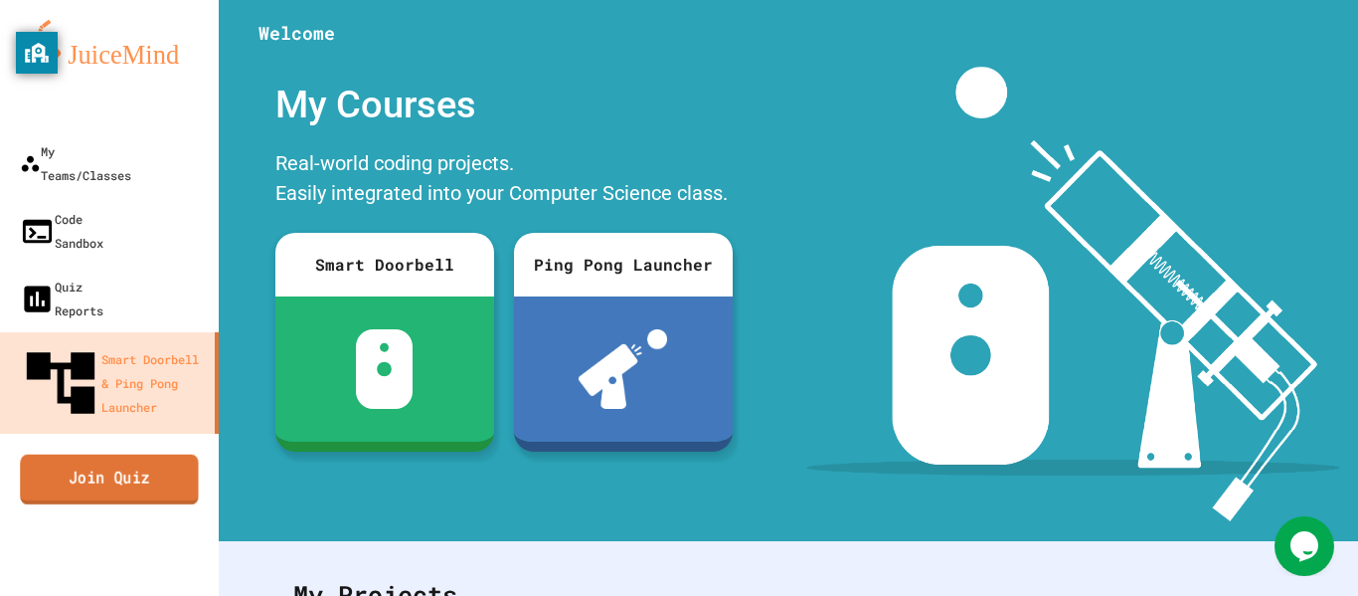
click at [146, 453] on link "Join Quiz" at bounding box center [109, 478] width 179 height 50
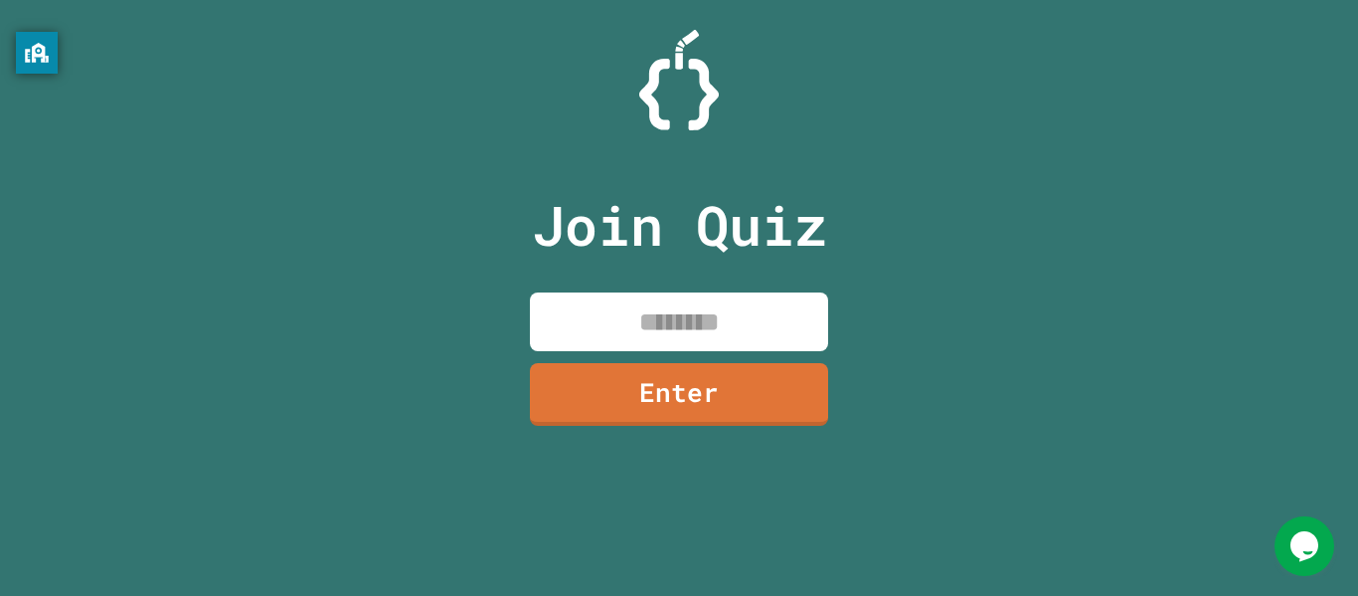
click at [634, 331] on input at bounding box center [679, 321] width 298 height 59
type input "********"
click at [635, 400] on link "Enter" at bounding box center [679, 392] width 292 height 66
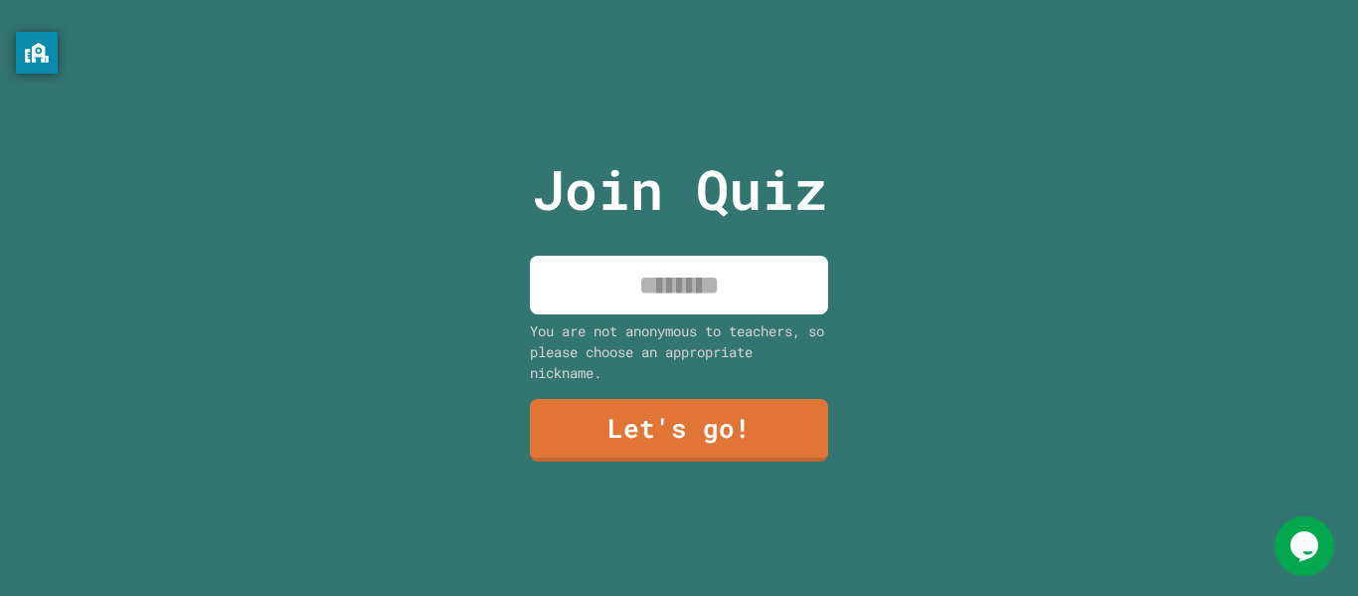
click at [706, 291] on input at bounding box center [679, 285] width 298 height 59
type input "*******"
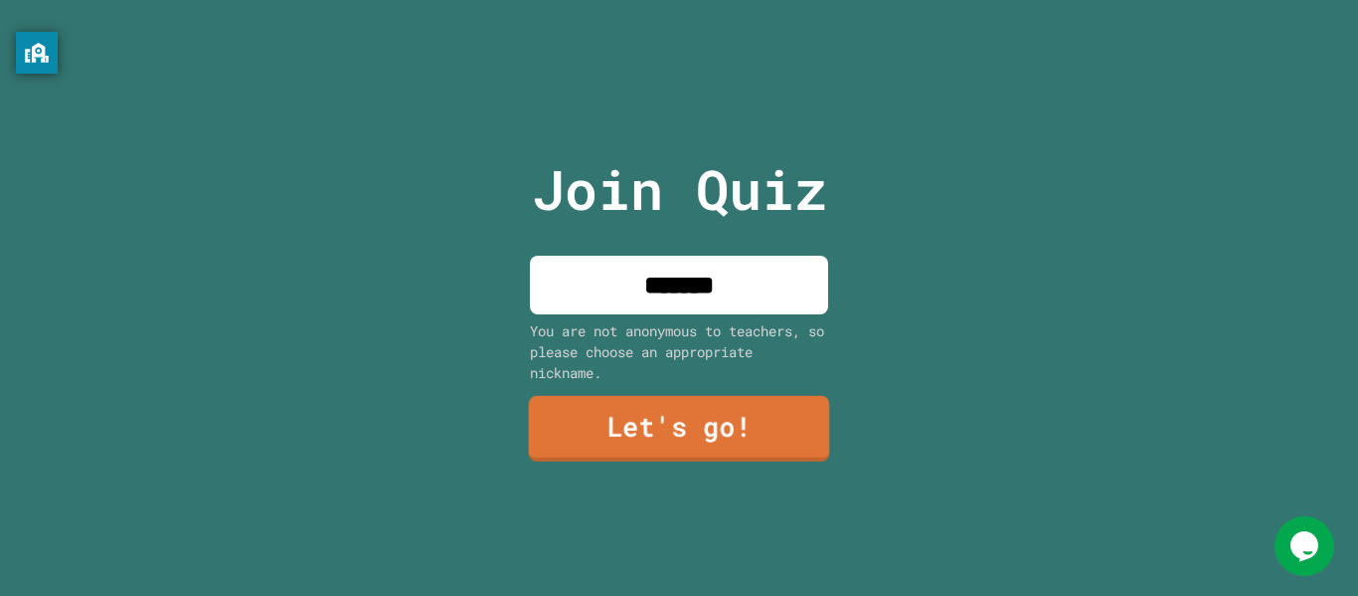
click at [697, 430] on link "Let's go!" at bounding box center [679, 429] width 301 height 66
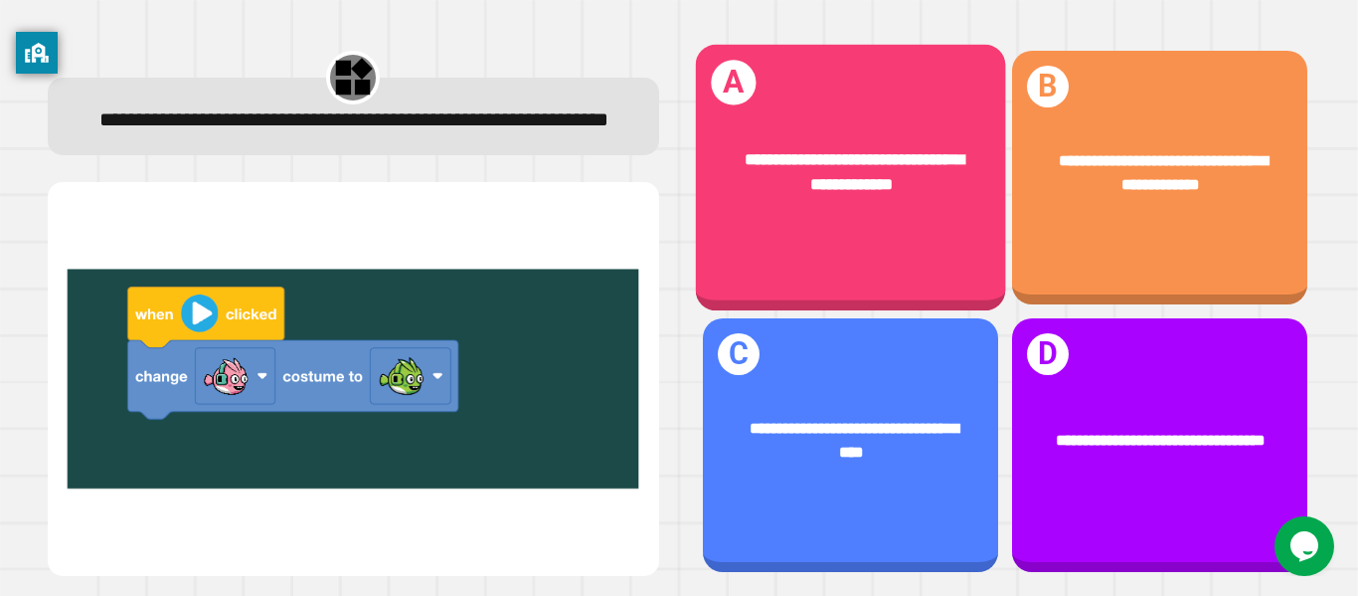
click at [903, 228] on div "**********" at bounding box center [850, 171] width 310 height 117
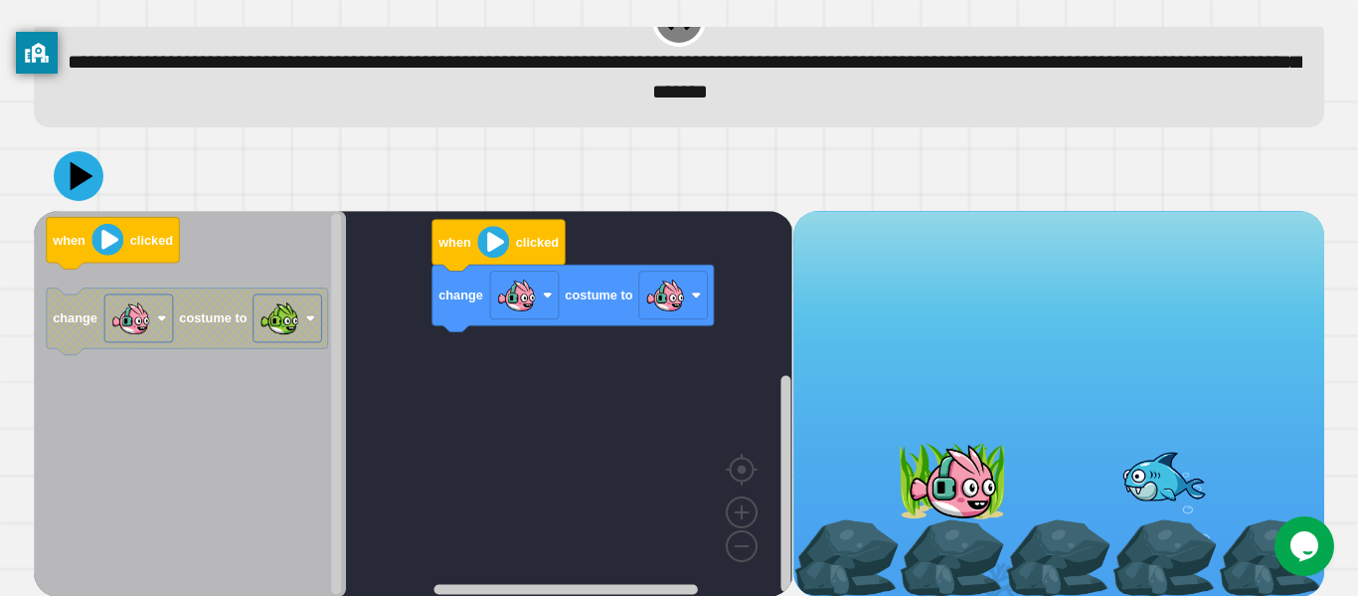
scroll to position [38, 0]
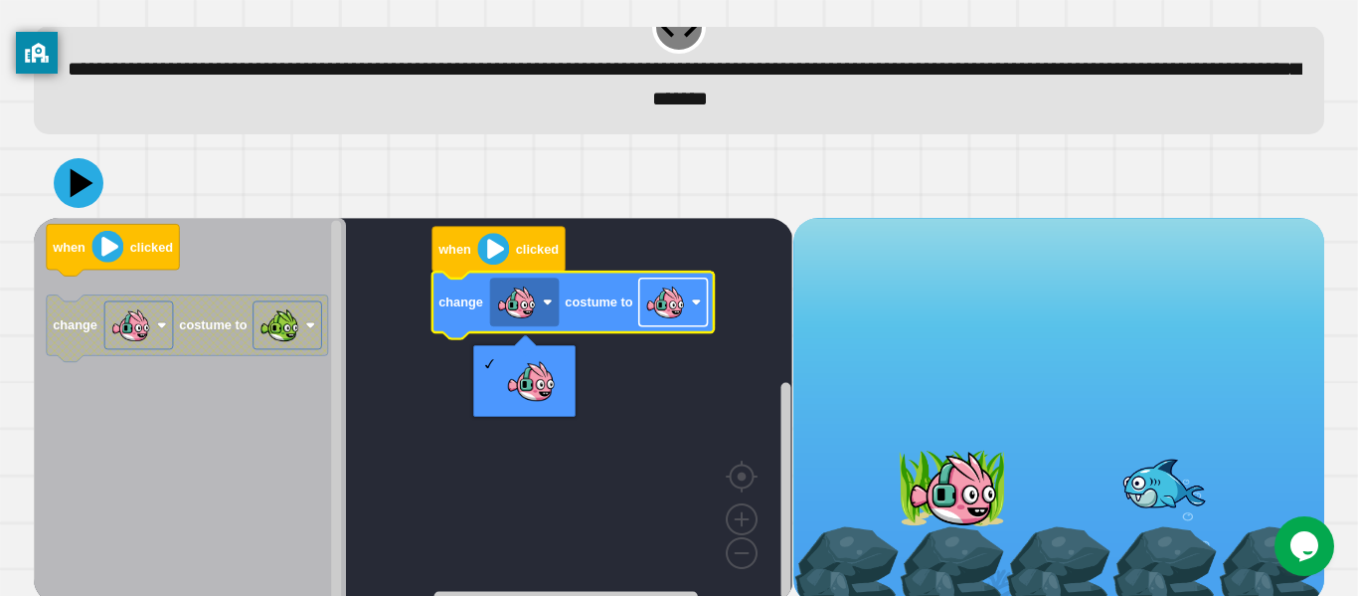
click at [646, 310] on image "Blockly Workspace" at bounding box center [665, 302] width 40 height 40
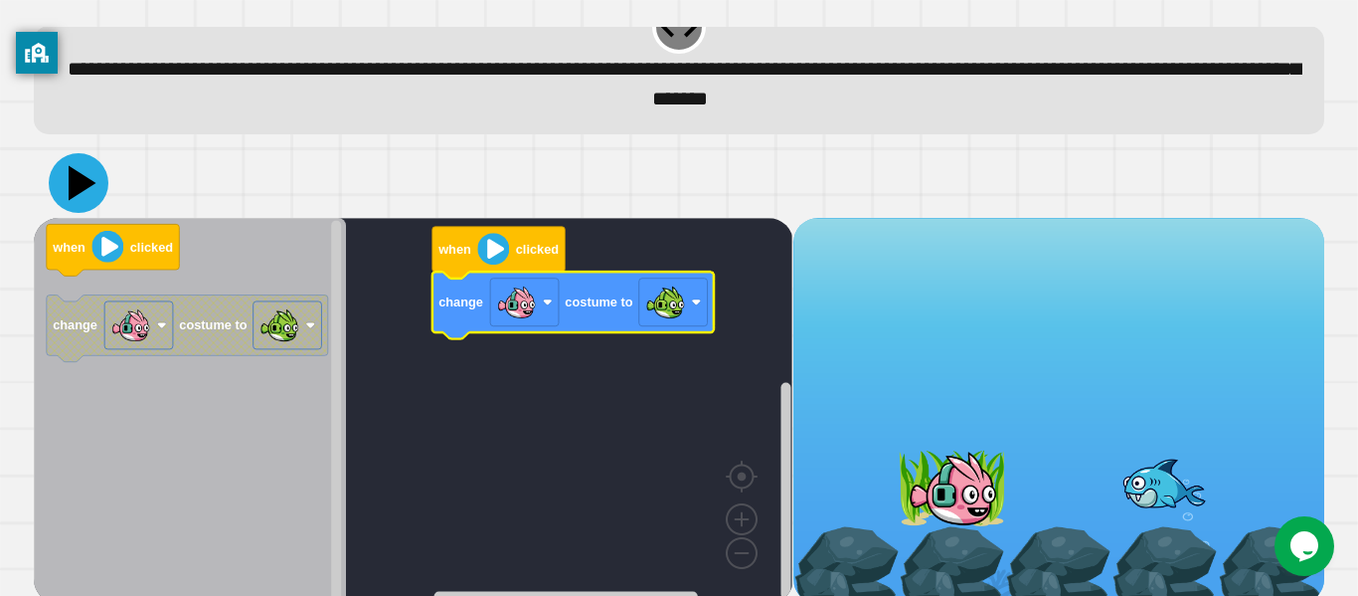
click at [94, 204] on icon at bounding box center [79, 183] width 60 height 60
